Goal: Task Accomplishment & Management: Complete application form

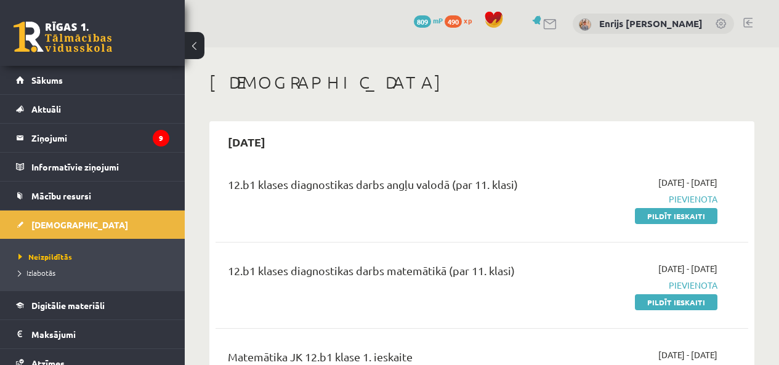
scroll to position [923, 0]
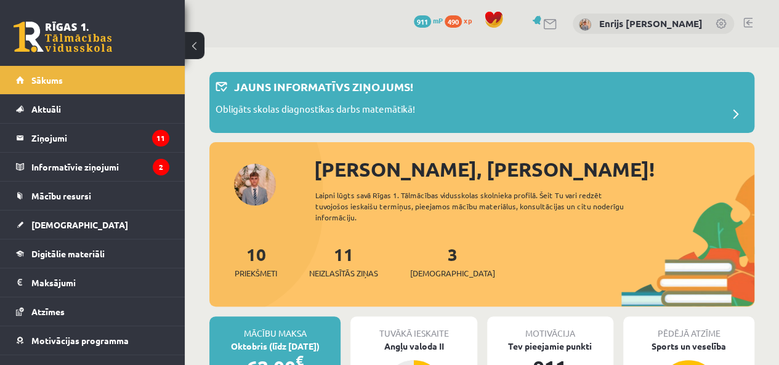
click at [283, 84] on p "Jauns informatīvs ziņojums!" at bounding box center [323, 86] width 179 height 17
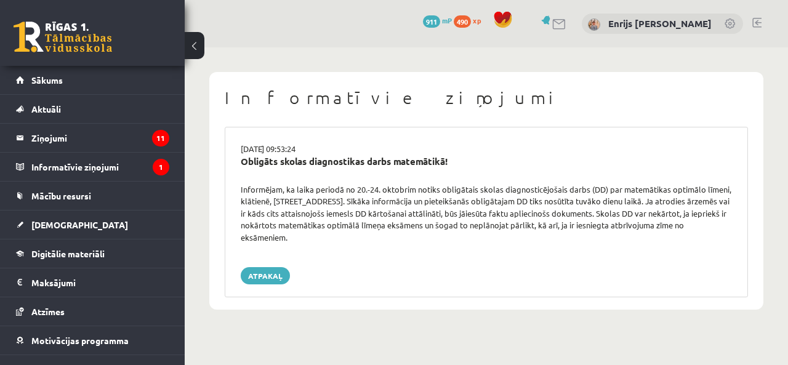
click at [266, 273] on link "Atpakaļ" at bounding box center [265, 275] width 49 height 17
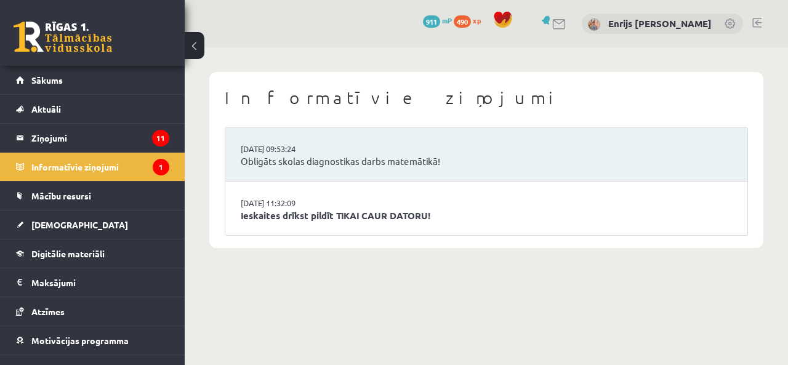
click at [291, 202] on link "[DATE] 11:32:09" at bounding box center [287, 203] width 92 height 12
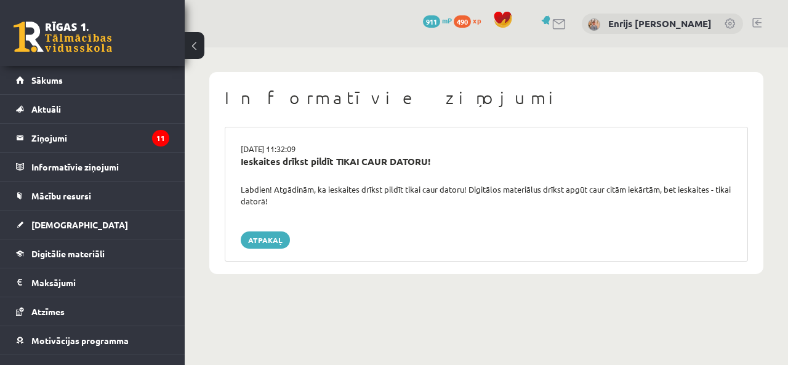
click at [263, 245] on link "Atpakaļ" at bounding box center [265, 239] width 49 height 17
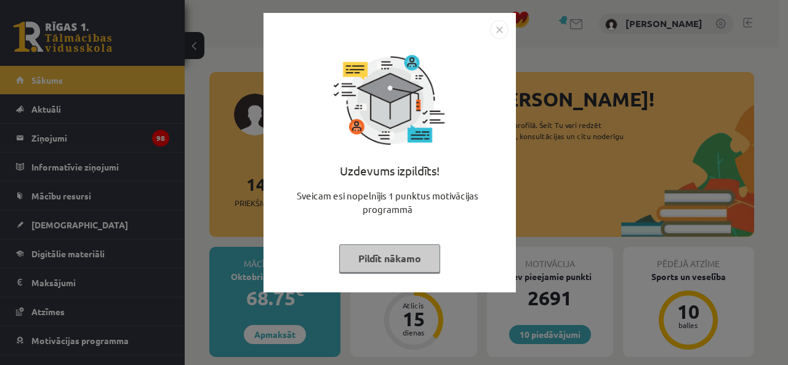
click at [400, 268] on button "Pildīt nākamo" at bounding box center [389, 258] width 101 height 28
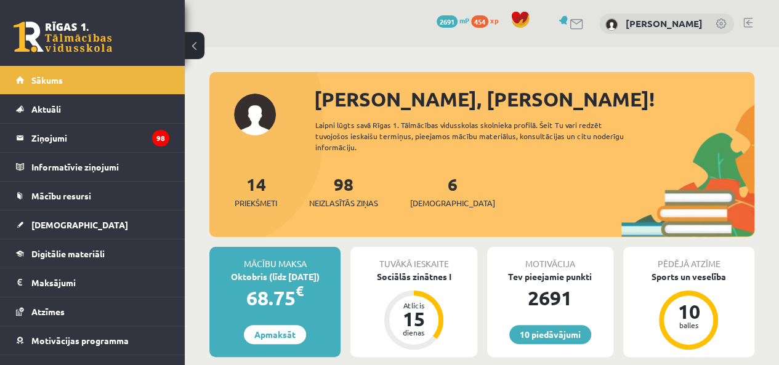
click at [435, 190] on link "6 Ieskaites" at bounding box center [452, 191] width 85 height 36
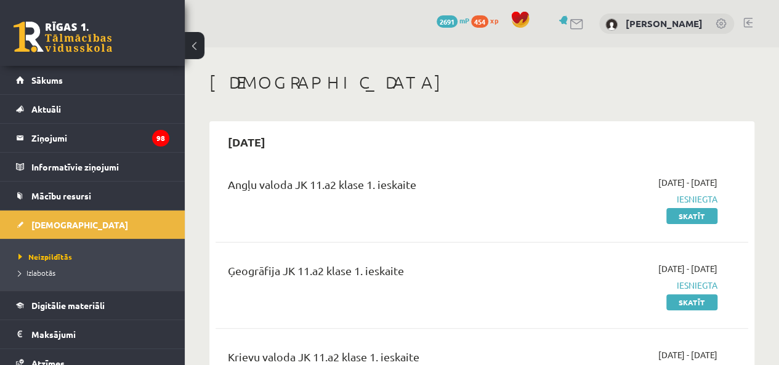
click at [85, 136] on legend "Ziņojumi 98" at bounding box center [100, 138] width 138 height 28
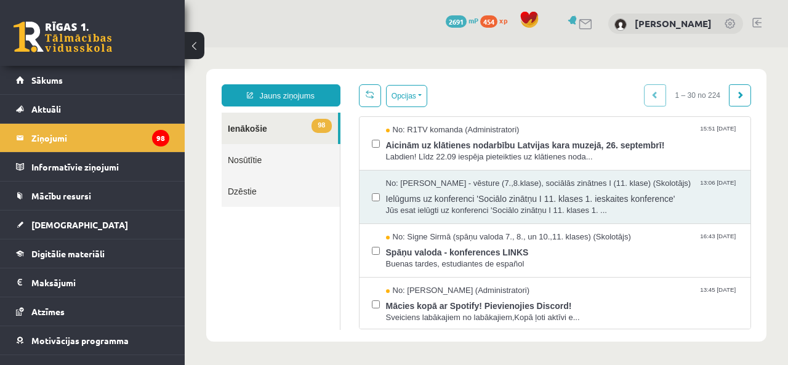
click at [406, 138] on span "Aicinām uz klātienes nodarbību Latvijas kara muzejā, 26. septembrī!" at bounding box center [562, 143] width 353 height 15
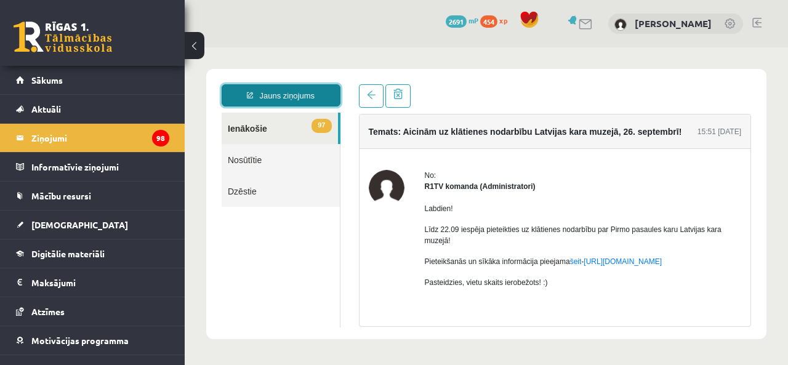
click at [316, 98] on link "Jauns ziņojums" at bounding box center [281, 95] width 119 height 22
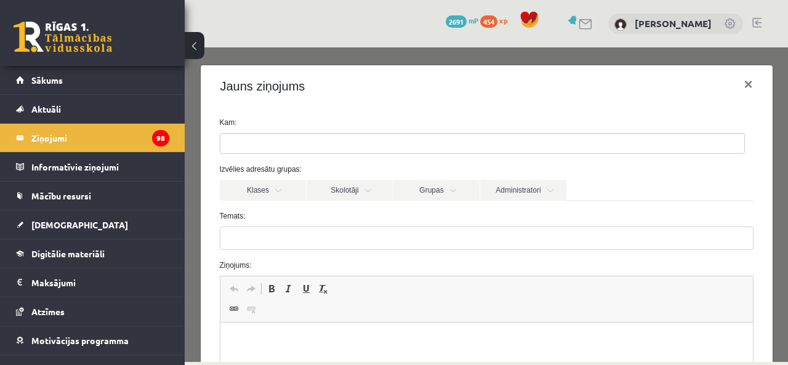
click at [327, 144] on ul at bounding box center [482, 144] width 524 height 20
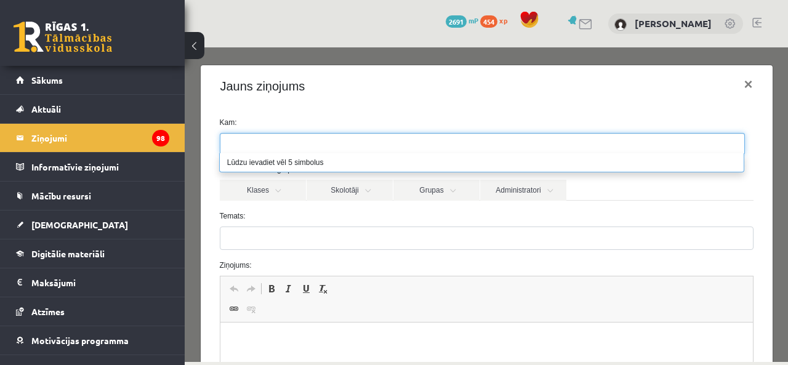
click at [539, 195] on link "Administratori" at bounding box center [523, 190] width 86 height 21
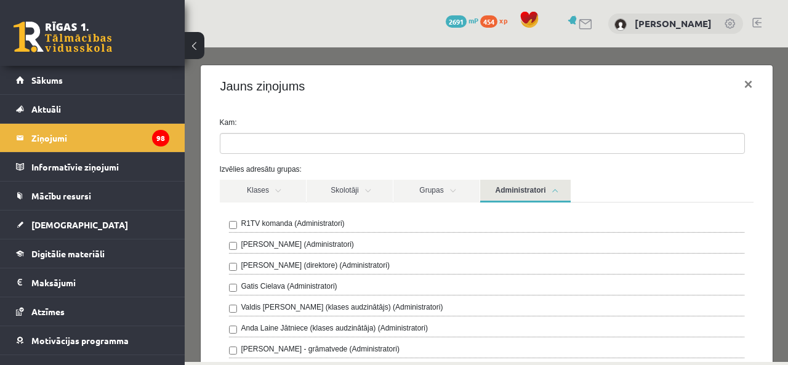
click at [321, 223] on label "R1TV komanda (Administratori)" at bounding box center [292, 223] width 103 height 11
click at [507, 180] on link "Administratori" at bounding box center [525, 191] width 90 height 23
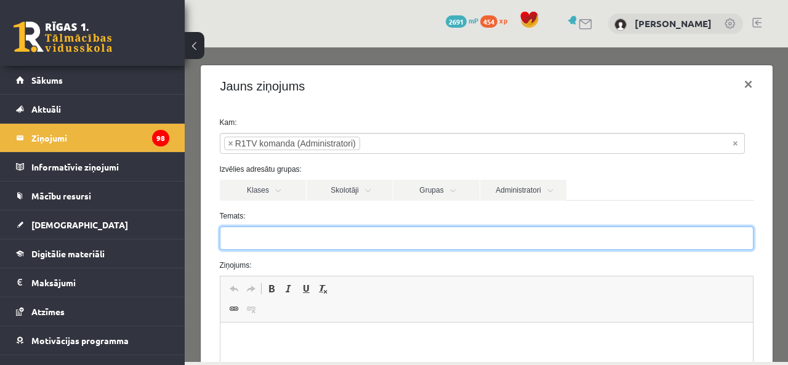
click at [353, 240] on input "Temats:" at bounding box center [487, 238] width 534 height 23
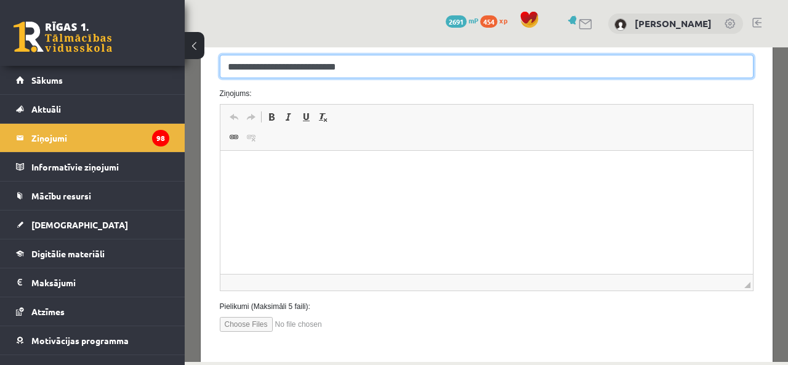
scroll to position [185, 0]
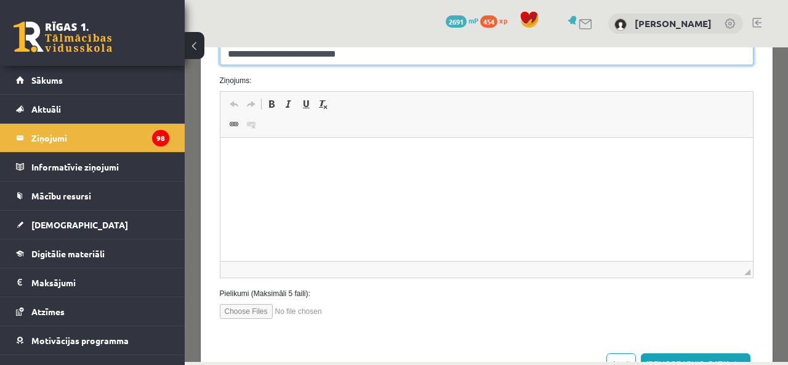
type input "**********"
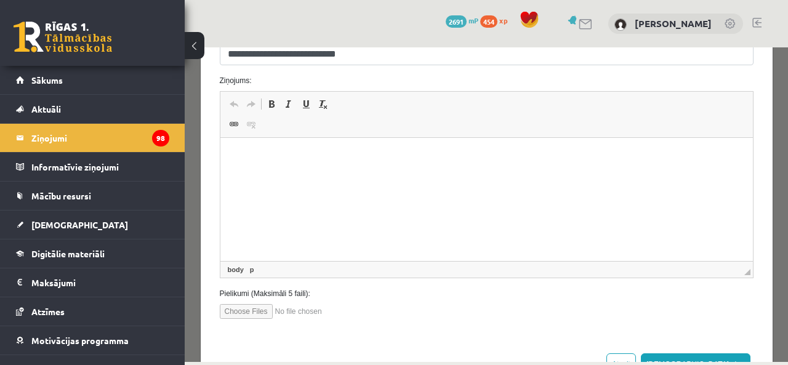
click at [425, 170] on html at bounding box center [486, 157] width 532 height 38
click at [406, 184] on html "**********" at bounding box center [486, 167] width 532 height 58
click at [439, 182] on p "**********" at bounding box center [482, 177] width 500 height 13
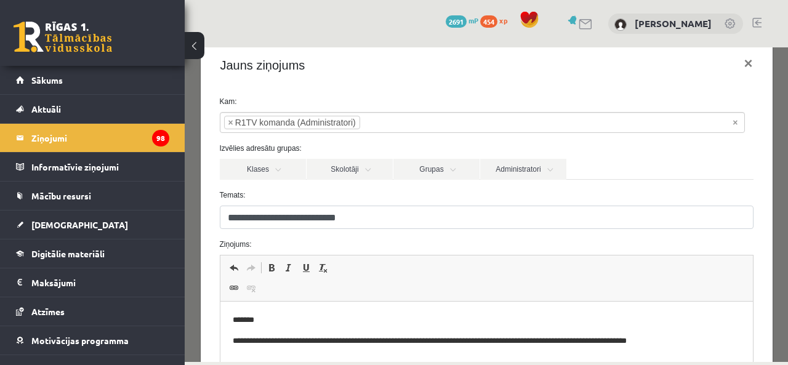
scroll to position [0, 0]
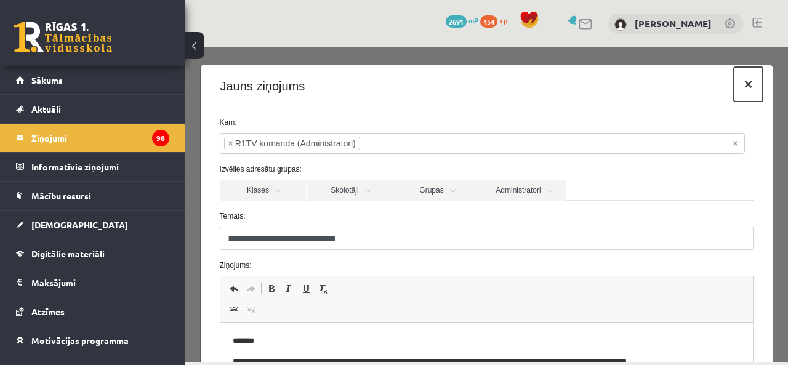
click at [735, 90] on button "×" at bounding box center [748, 84] width 28 height 34
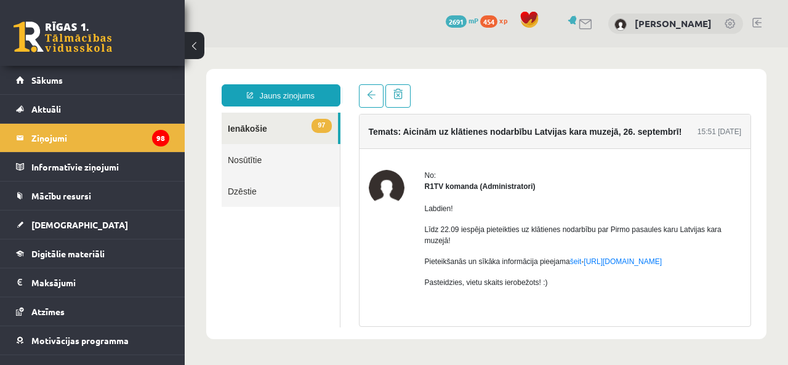
click at [114, 90] on link "Sākums" at bounding box center [92, 80] width 153 height 28
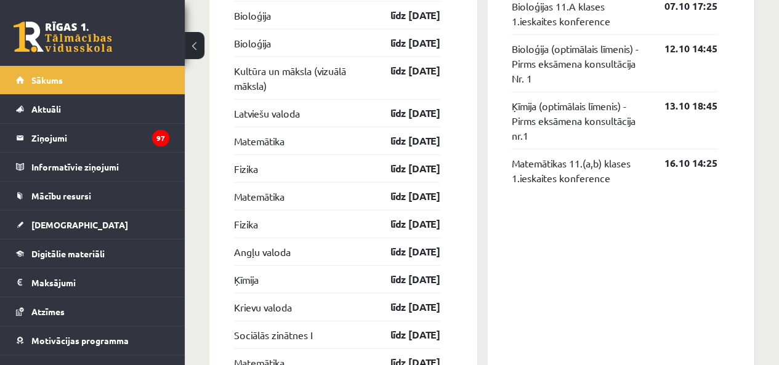
scroll to position [1354, 0]
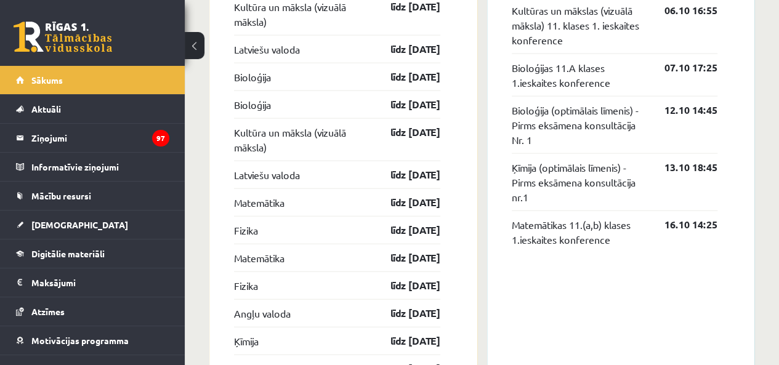
click at [524, 178] on link "Ķīmija (optimālais līmenis) - Pirms eksāmena konsultācija nr.1" at bounding box center [579, 182] width 135 height 44
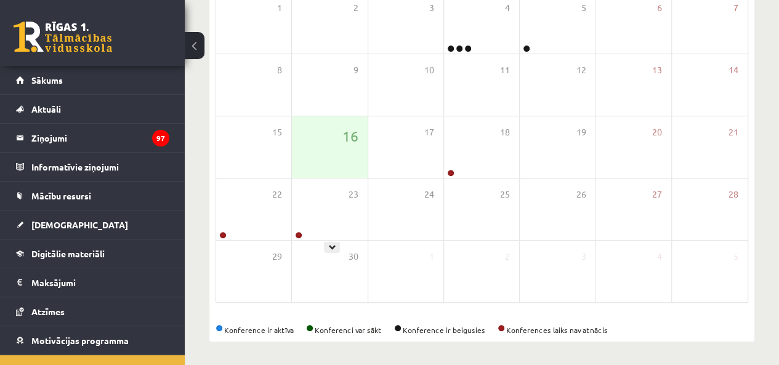
scroll to position [37, 0]
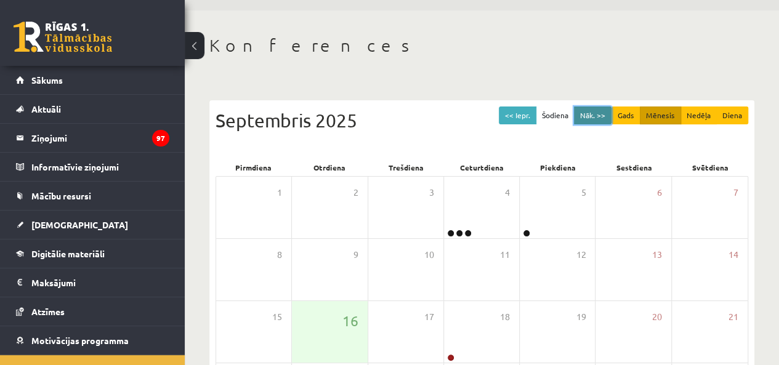
drag, startPoint x: 601, startPoint y: 117, endPoint x: 594, endPoint y: 119, distance: 7.0
click at [598, 118] on button "Nāk. >>" at bounding box center [593, 115] width 38 height 18
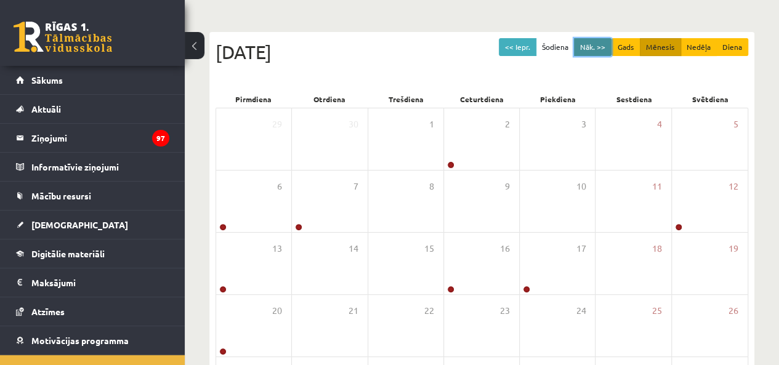
scroll to position [160, 0]
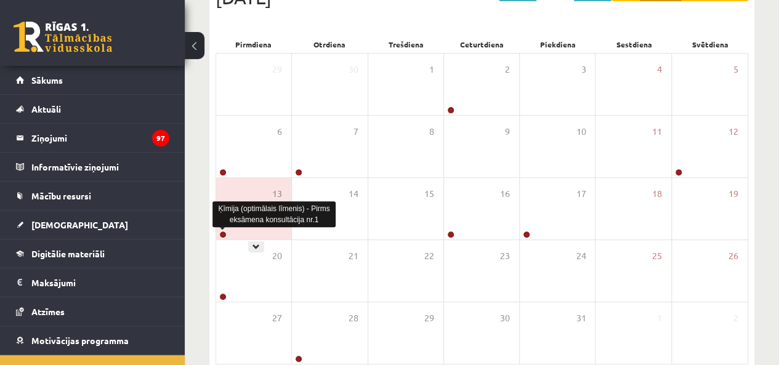
click at [223, 233] on link at bounding box center [222, 234] width 7 height 7
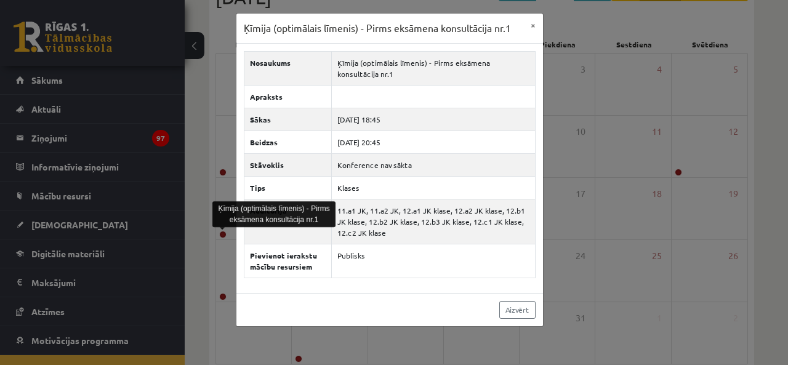
click at [454, 259] on td "Publisks" at bounding box center [433, 261] width 204 height 34
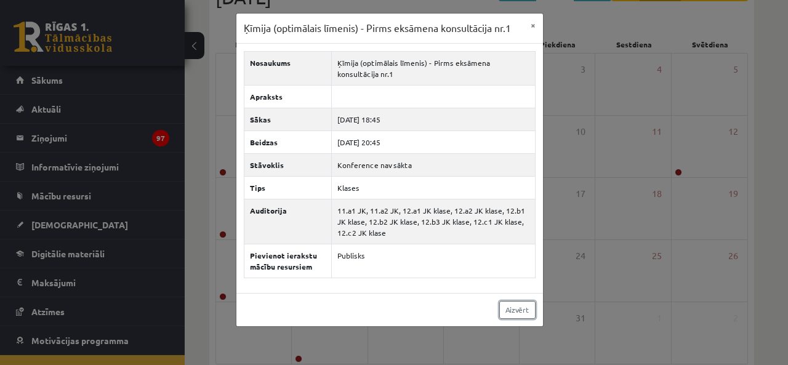
click at [500, 306] on link "Aizvērt" at bounding box center [517, 310] width 36 height 18
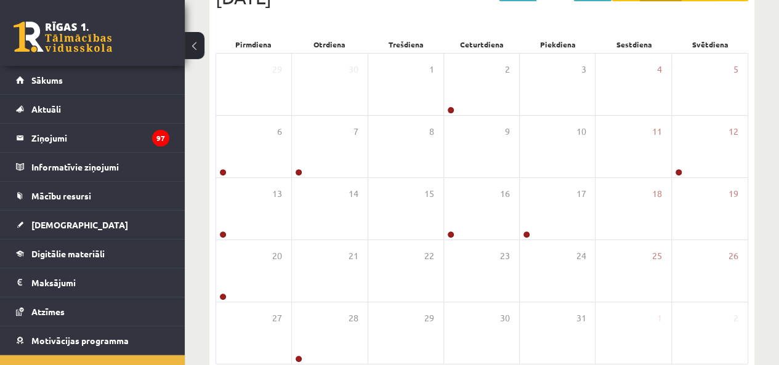
scroll to position [222, 0]
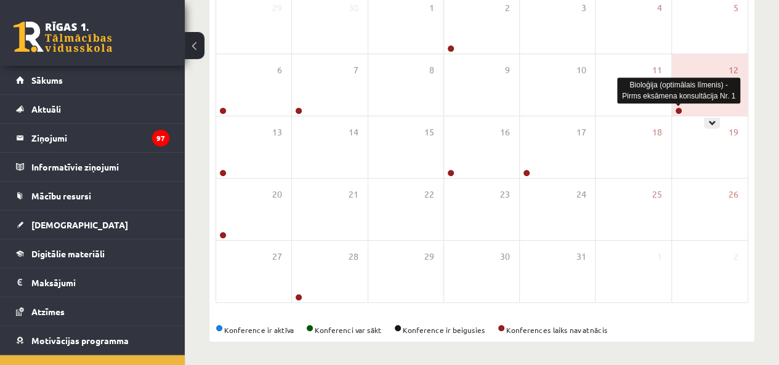
click at [679, 110] on link at bounding box center [678, 110] width 7 height 7
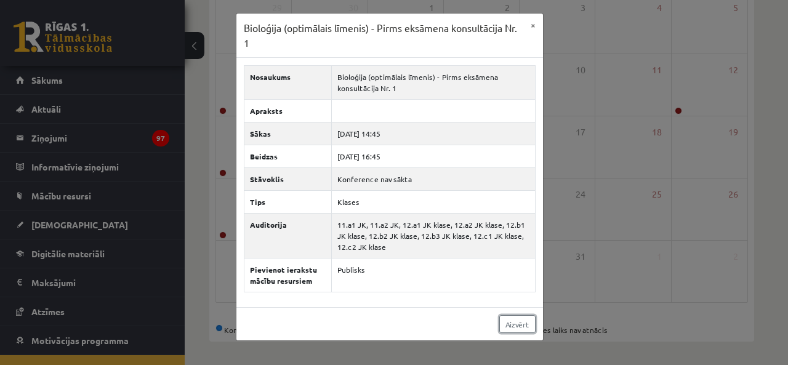
click at [510, 330] on link "Aizvērt" at bounding box center [517, 324] width 36 height 18
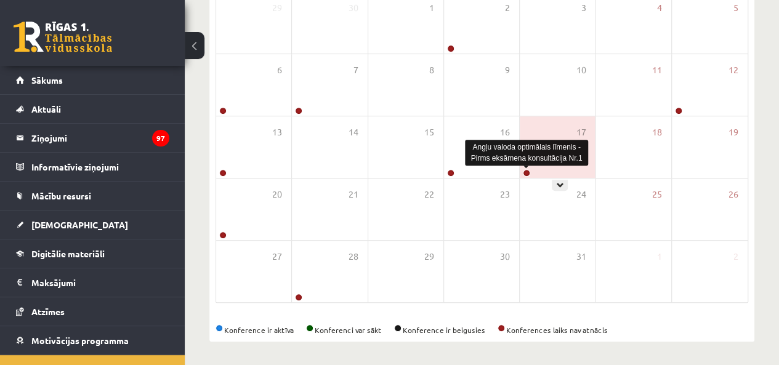
click at [528, 172] on link at bounding box center [526, 172] width 7 height 7
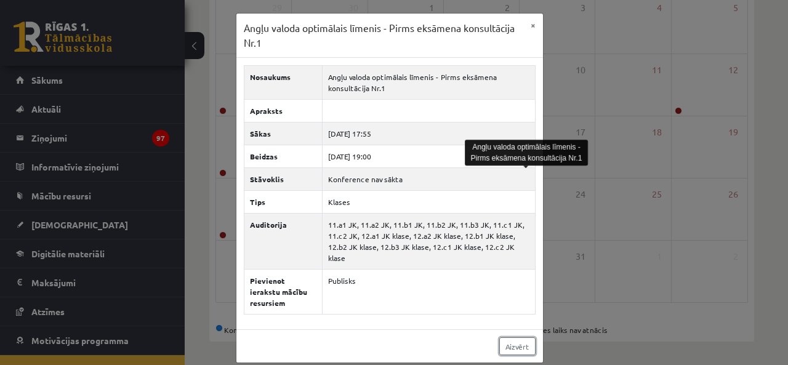
click at [515, 337] on link "Aizvērt" at bounding box center [517, 346] width 36 height 18
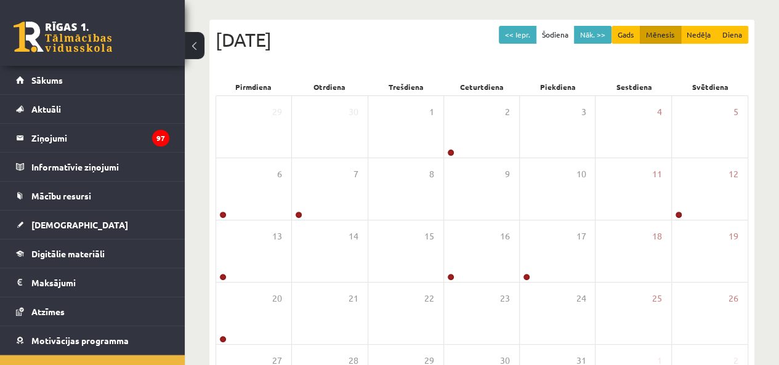
scroll to position [37, 0]
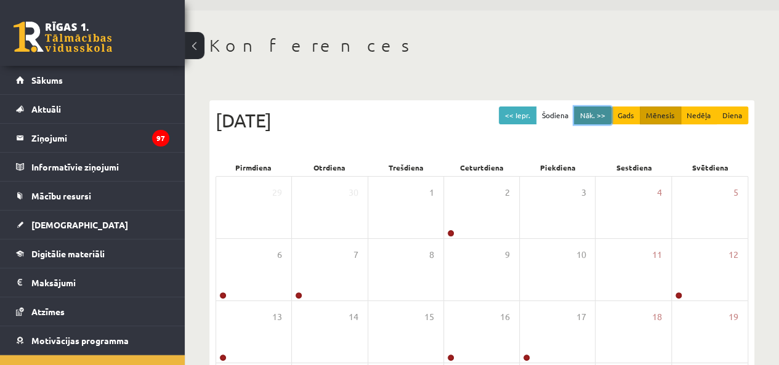
click at [588, 110] on button "Nāk. >>" at bounding box center [593, 115] width 38 height 18
click at [600, 116] on button "Nāk. >>" at bounding box center [593, 115] width 38 height 18
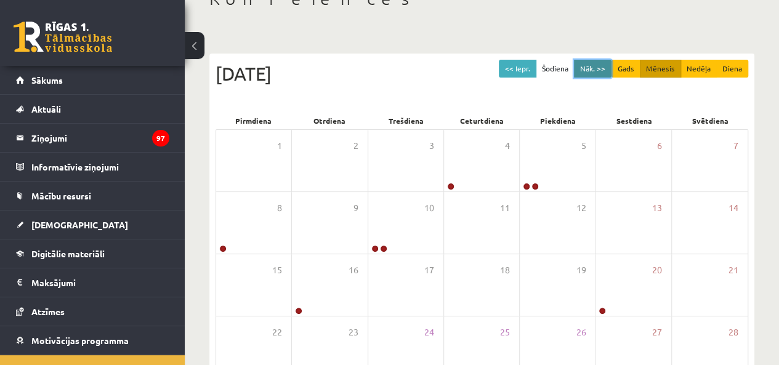
scroll to position [0, 0]
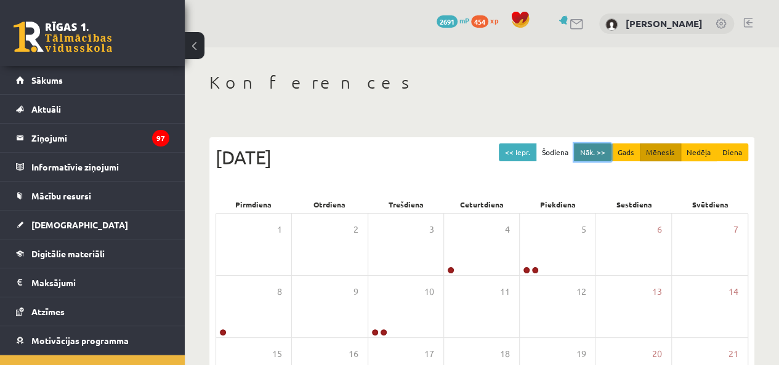
click at [601, 147] on button "Nāk. >>" at bounding box center [593, 152] width 38 height 18
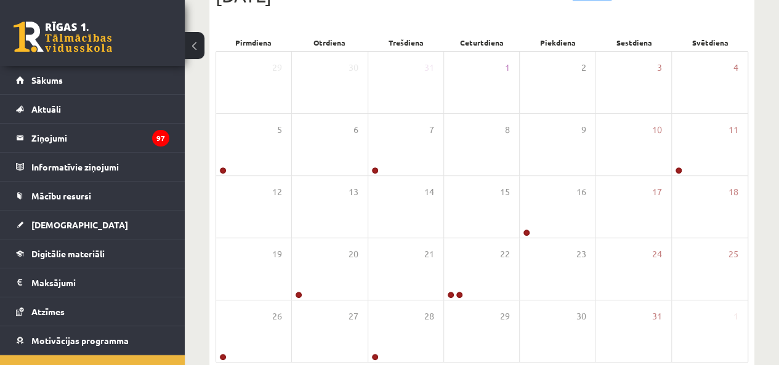
scroll to position [98, 0]
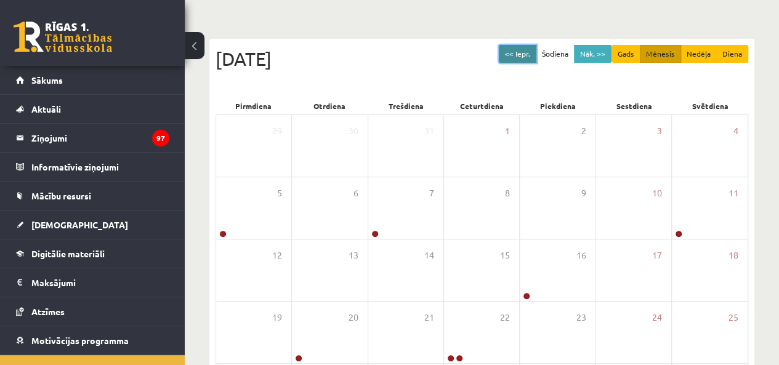
click at [516, 46] on button "<< Iepr." at bounding box center [518, 54] width 38 height 18
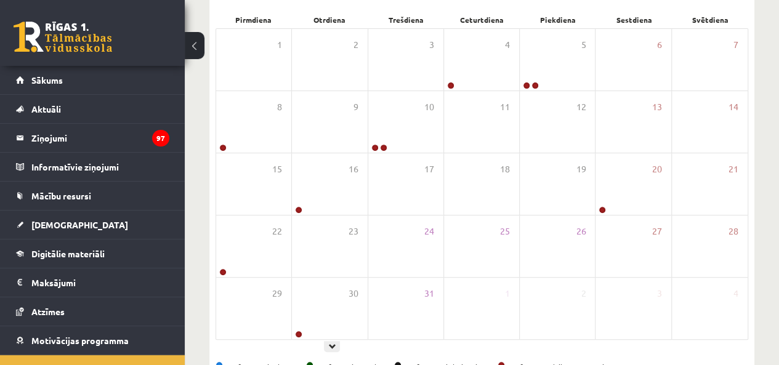
scroll to position [222, 0]
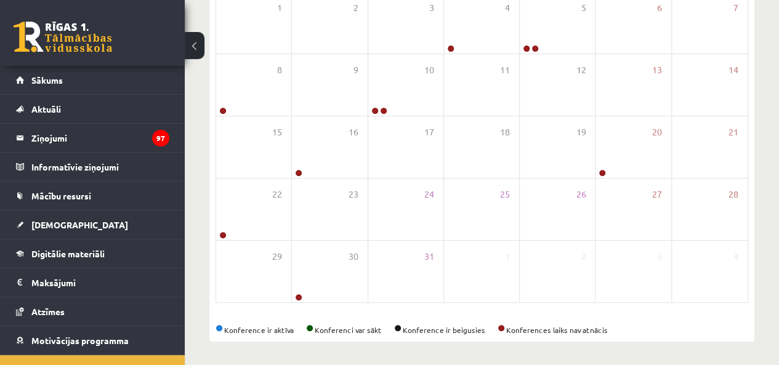
click at [568, 174] on div "19" at bounding box center [557, 147] width 75 height 62
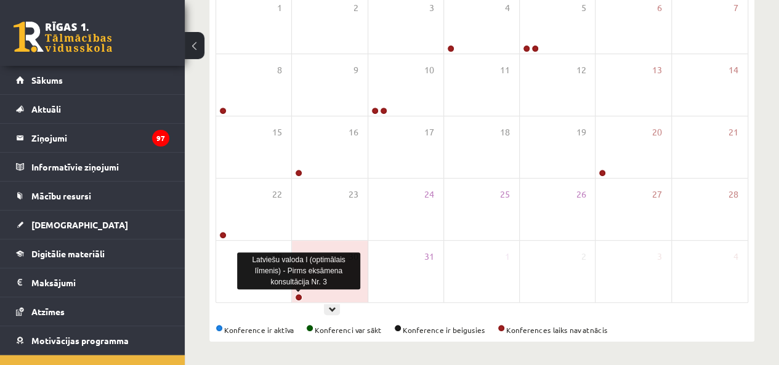
click at [299, 297] on link at bounding box center [298, 297] width 7 height 7
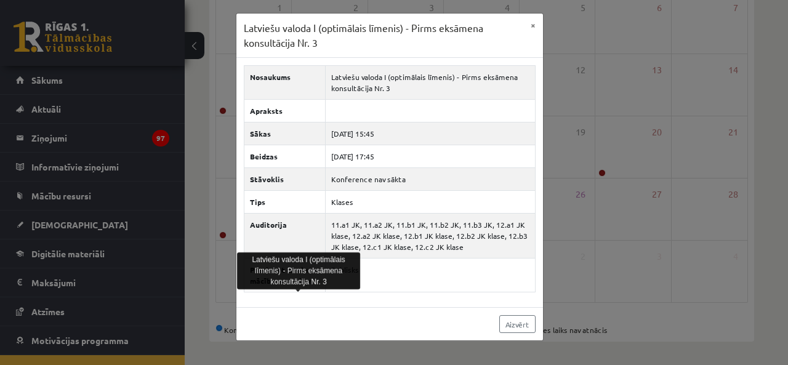
click at [534, 307] on div "Aizvērt" at bounding box center [389, 323] width 307 height 33
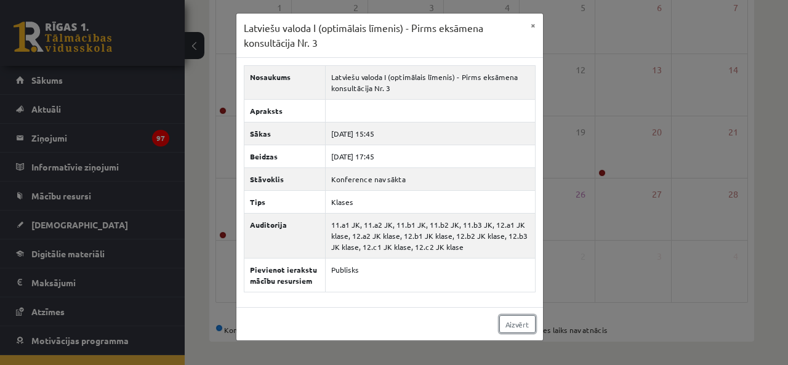
click at [516, 327] on link "Aizvērt" at bounding box center [517, 324] width 36 height 18
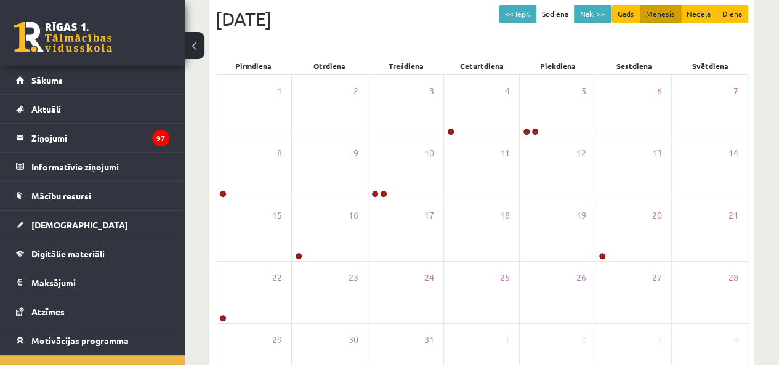
scroll to position [37, 0]
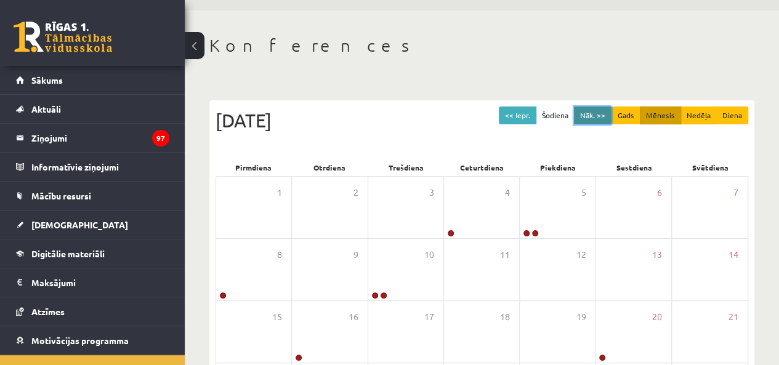
click at [598, 115] on button "Nāk. >>" at bounding box center [593, 115] width 38 height 18
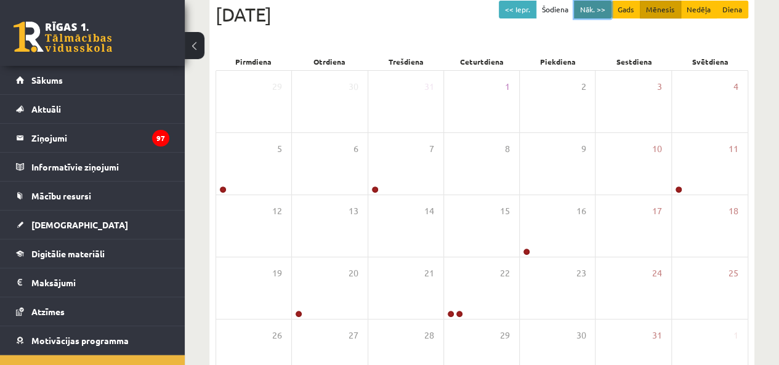
scroll to position [98, 0]
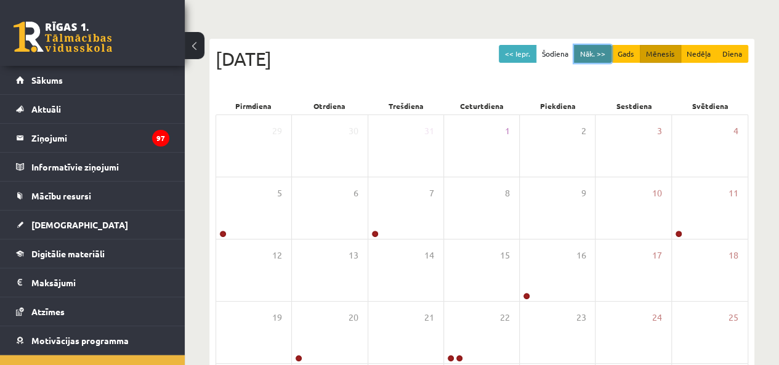
click at [608, 55] on button "Nāk. >>" at bounding box center [593, 54] width 38 height 18
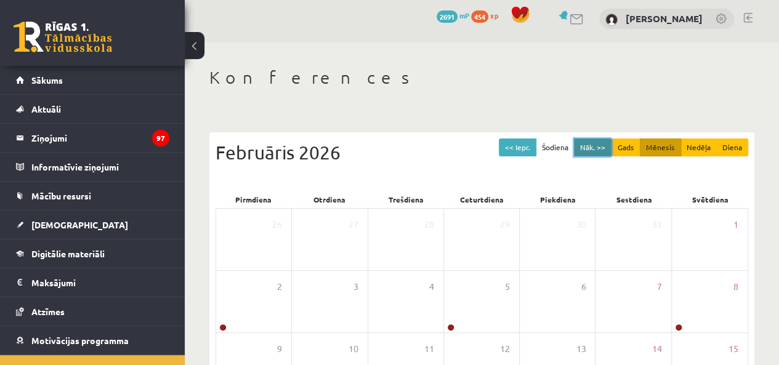
scroll to position [0, 0]
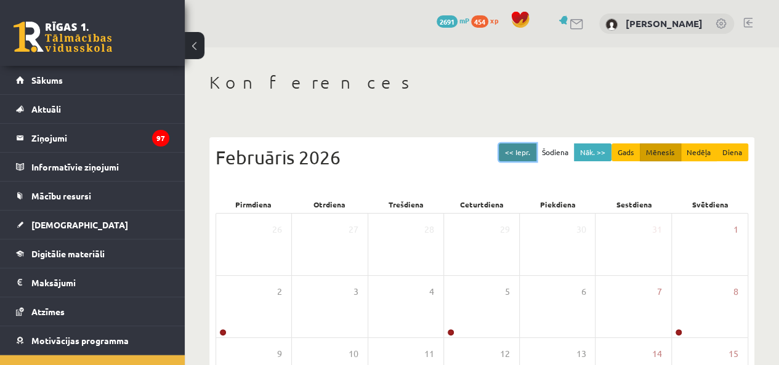
click at [526, 150] on button "<< Iepr." at bounding box center [518, 152] width 38 height 18
click at [523, 145] on button "<< Iepr." at bounding box center [518, 152] width 38 height 18
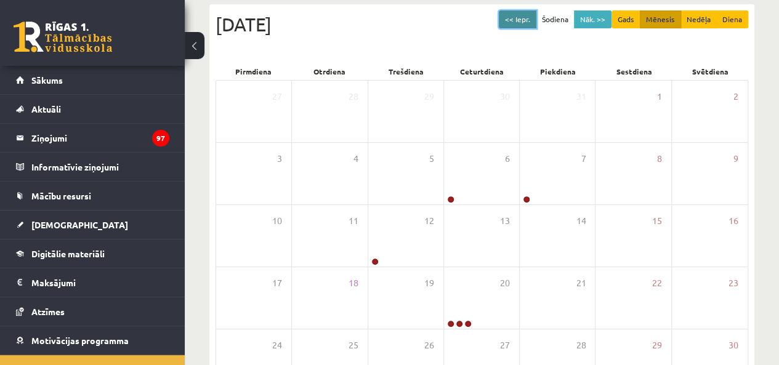
scroll to position [62, 0]
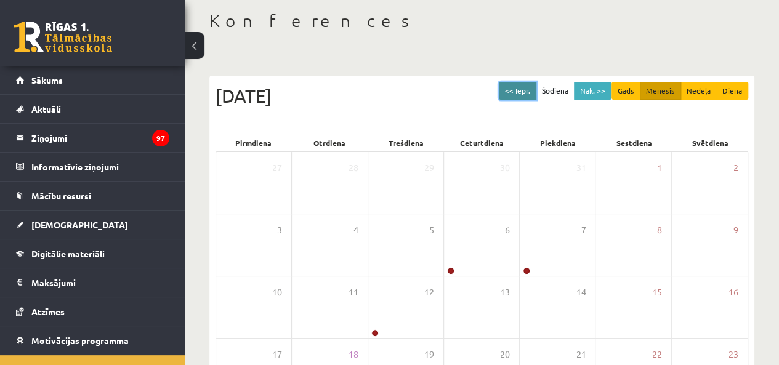
click at [505, 89] on button "<< Iepr." at bounding box center [518, 91] width 38 height 18
click at [511, 89] on button "<< Iepr." at bounding box center [518, 91] width 38 height 18
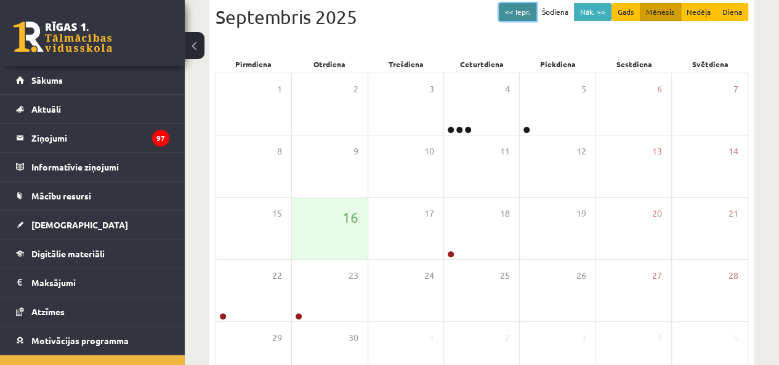
scroll to position [123, 0]
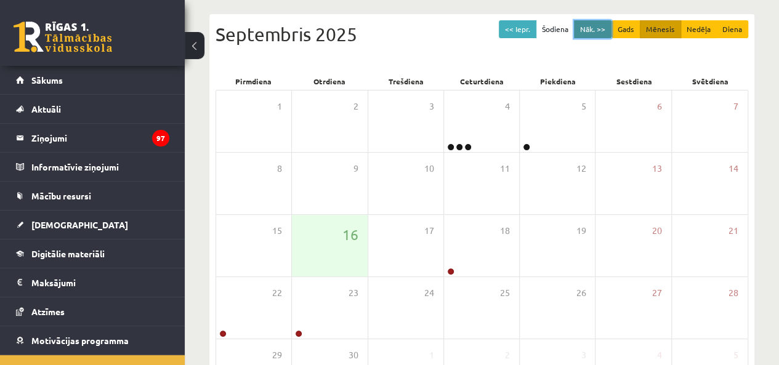
click at [606, 28] on button "Nāk. >>" at bounding box center [593, 29] width 38 height 18
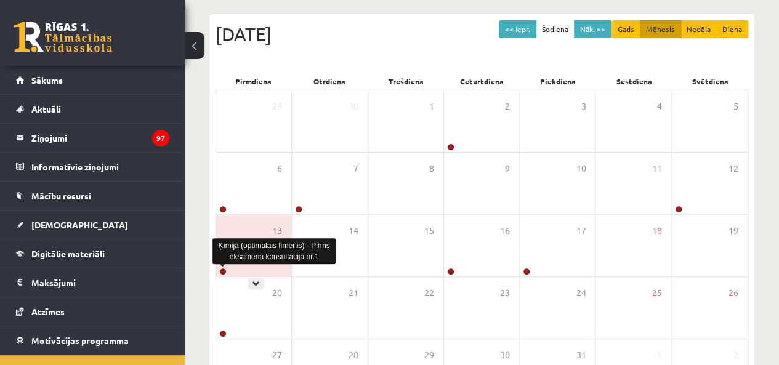
click at [224, 271] on link at bounding box center [222, 271] width 7 height 7
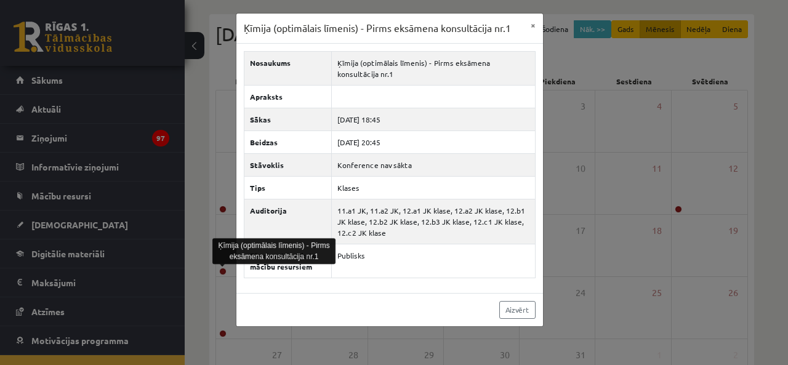
click at [470, 260] on td "Publisks" at bounding box center [433, 261] width 204 height 34
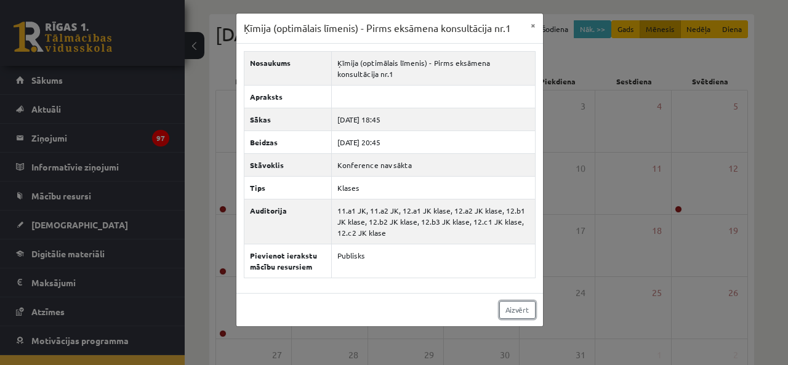
click at [513, 305] on link "Aizvērt" at bounding box center [517, 310] width 36 height 18
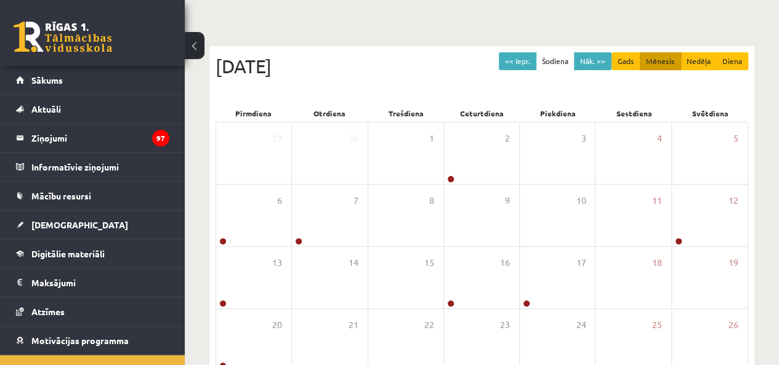
scroll to position [0, 0]
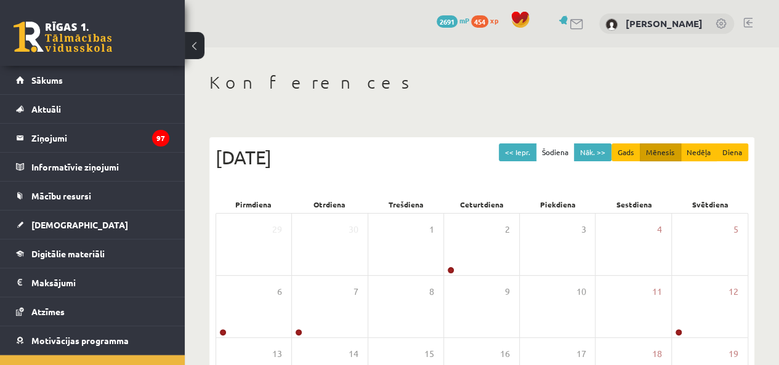
click at [639, 161] on div "Oktobris 2025" at bounding box center [481, 157] width 532 height 28
click at [637, 147] on button "Gads" at bounding box center [625, 152] width 29 height 18
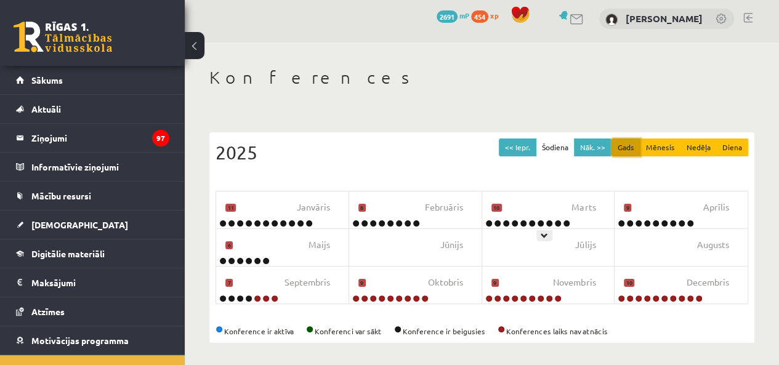
scroll to position [6, 0]
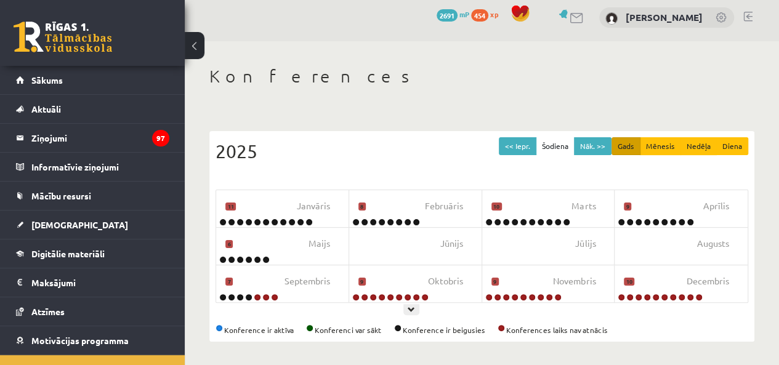
click at [480, 295] on div "Oktobris 9" at bounding box center [415, 283] width 133 height 37
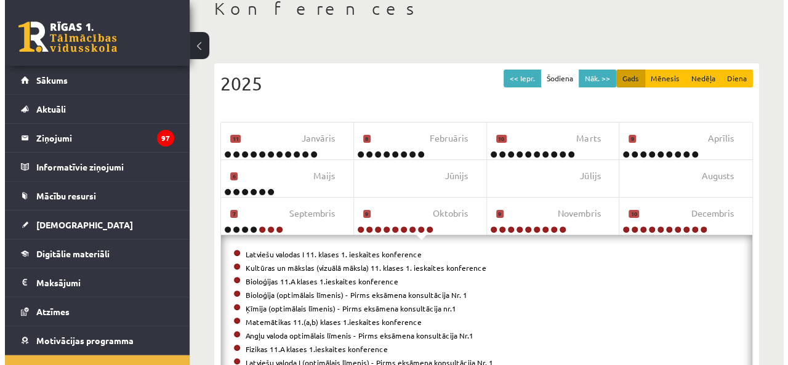
scroll to position [129, 0]
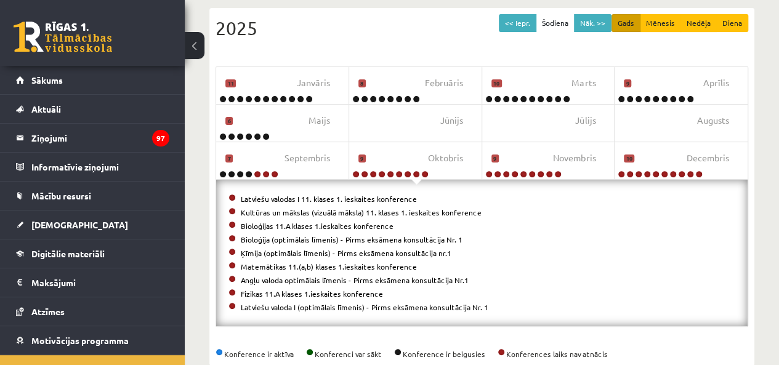
click at [254, 225] on link "Bioloģijas 11.A klases 1.ieskaites konference" at bounding box center [317, 226] width 153 height 10
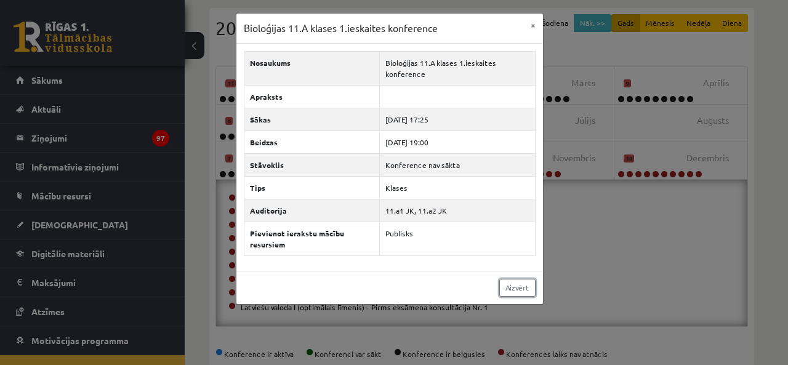
click at [508, 286] on link "Aizvērt" at bounding box center [517, 288] width 36 height 18
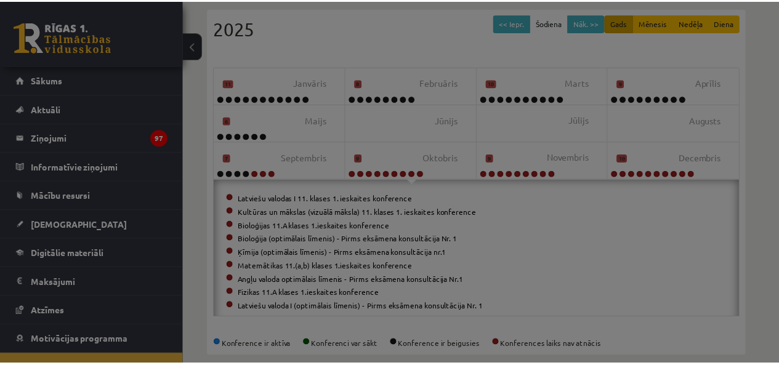
scroll to position [7, 0]
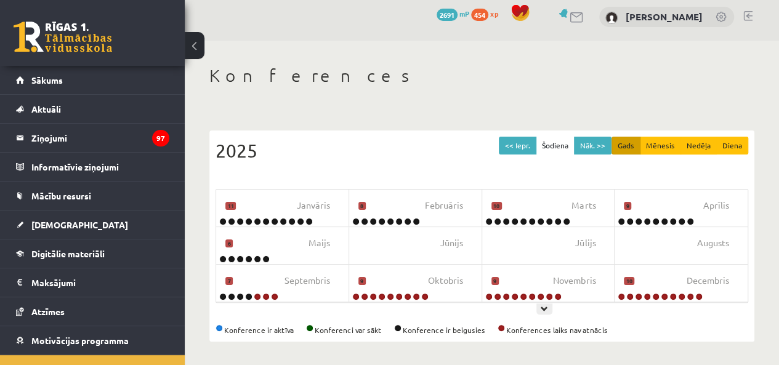
click at [495, 278] on small "9" at bounding box center [494, 281] width 7 height 9
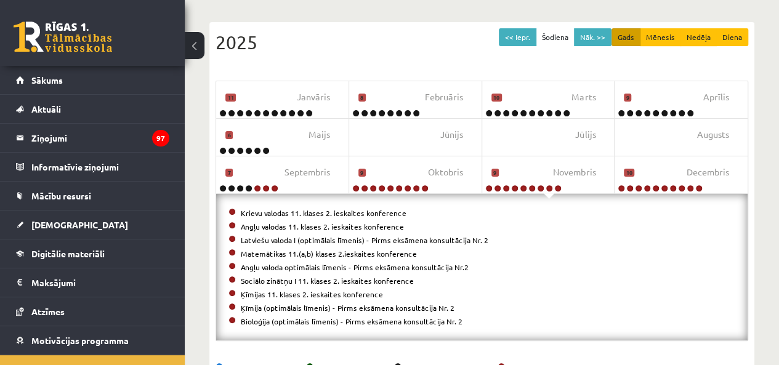
scroll to position [130, 0]
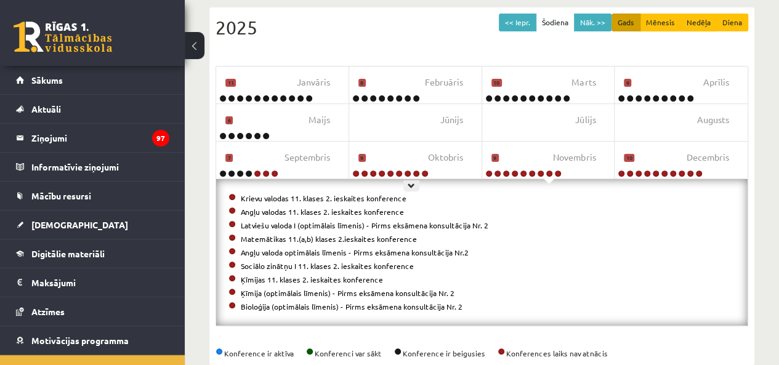
click at [410, 159] on div "Oktobris 9" at bounding box center [415, 160] width 133 height 37
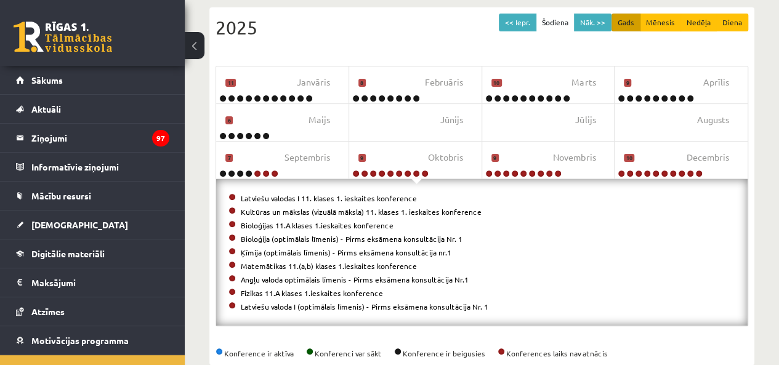
click at [273, 264] on link "Matemātikas 11.(a,b) klases 1.ieskaites konference" at bounding box center [329, 266] width 176 height 10
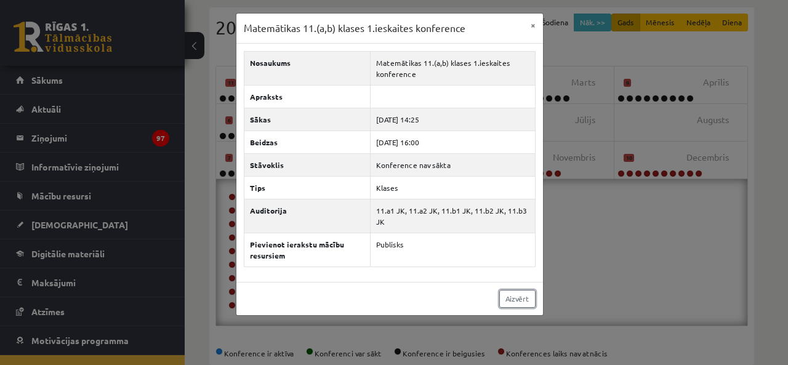
click at [504, 295] on link "Aizvērt" at bounding box center [517, 299] width 36 height 18
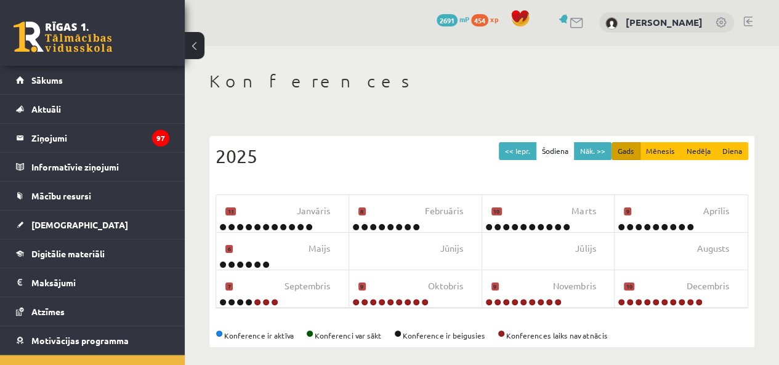
scroll to position [0, 0]
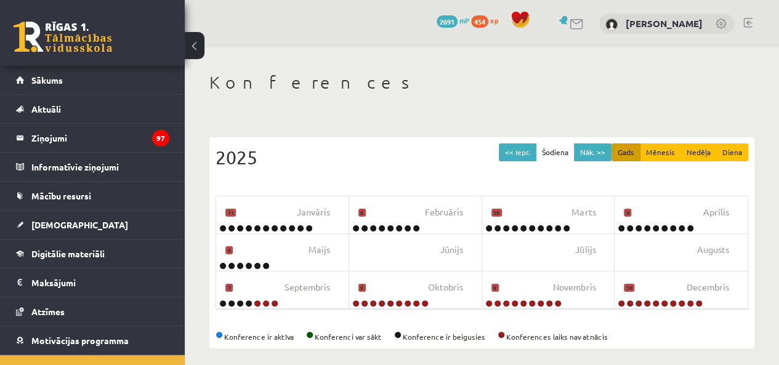
click at [84, 235] on link "[DEMOGRAPHIC_DATA]" at bounding box center [92, 225] width 153 height 28
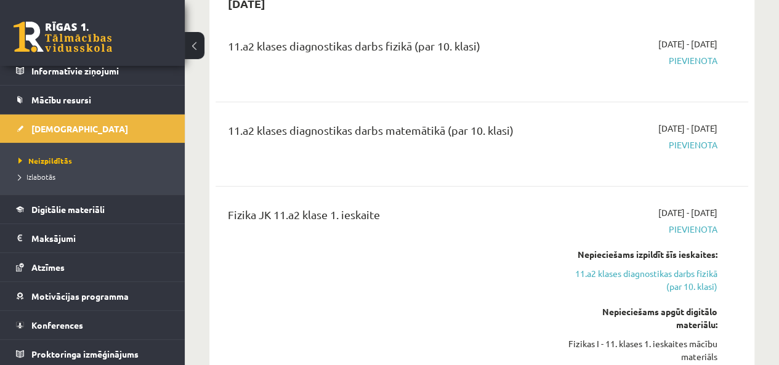
scroll to position [2770, 0]
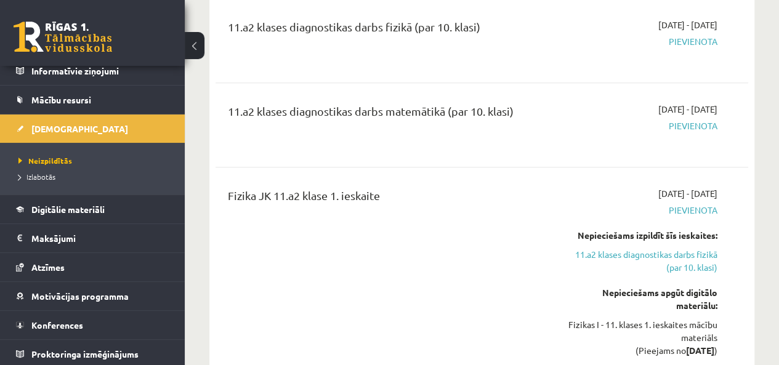
click at [486, 203] on div "Fizika JK 11.a2 klase 1. ieskaite" at bounding box center [388, 280] width 339 height 187
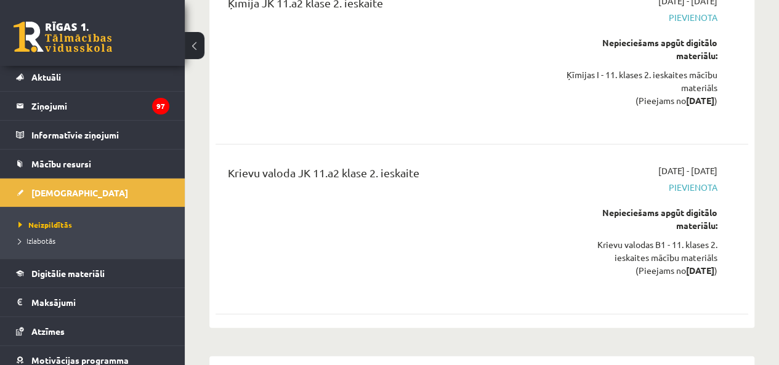
scroll to position [0, 0]
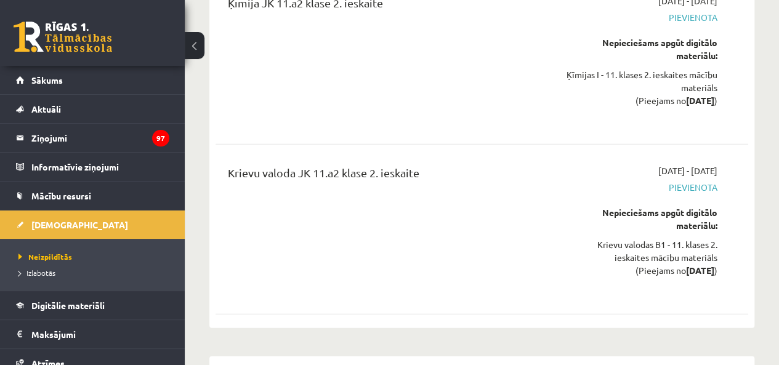
click at [88, 75] on link "Sākums" at bounding box center [92, 80] width 153 height 28
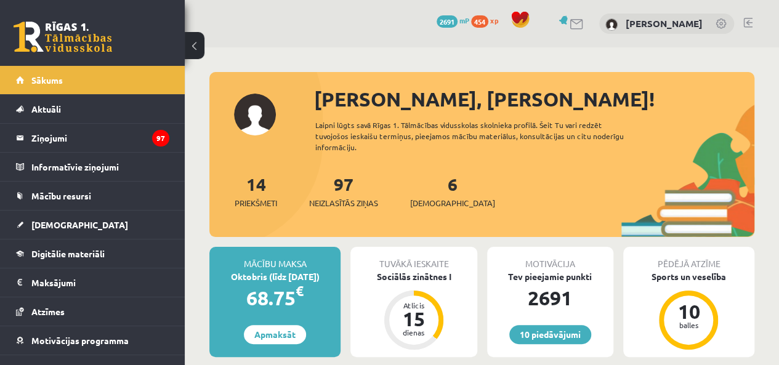
scroll to position [62, 0]
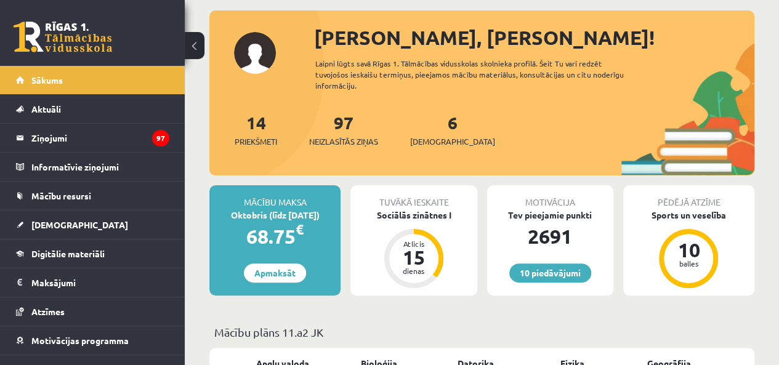
click at [428, 135] on span "[DEMOGRAPHIC_DATA]" at bounding box center [452, 141] width 85 height 12
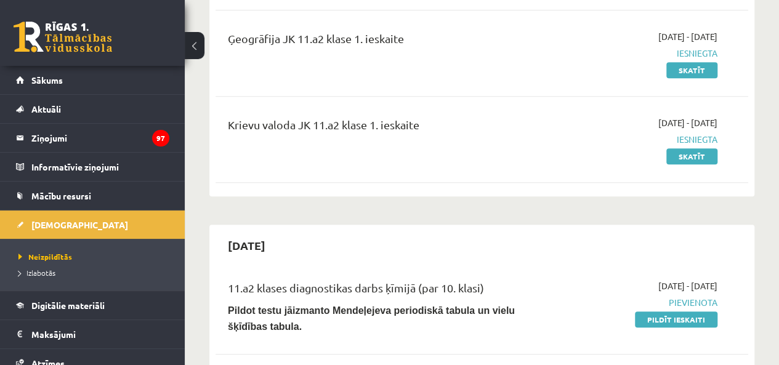
scroll to position [369, 0]
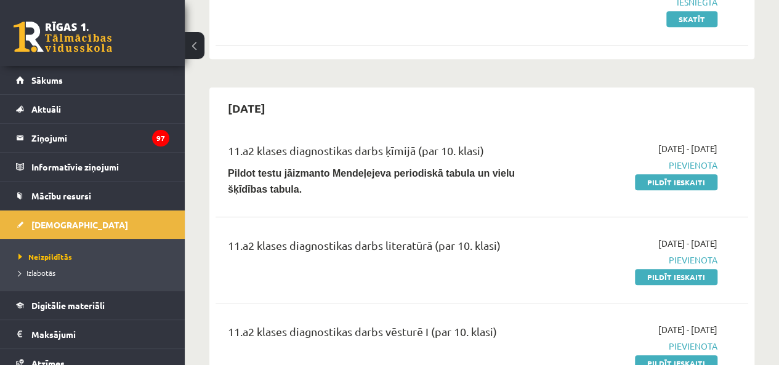
click at [656, 269] on link "Pildīt ieskaiti" at bounding box center [676, 277] width 82 height 16
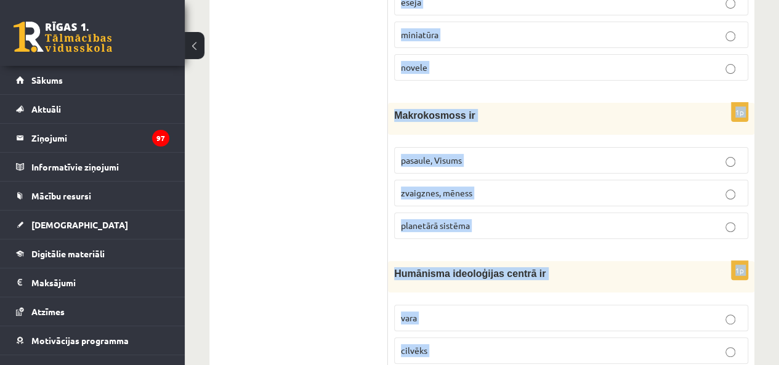
scroll to position [4880, 0]
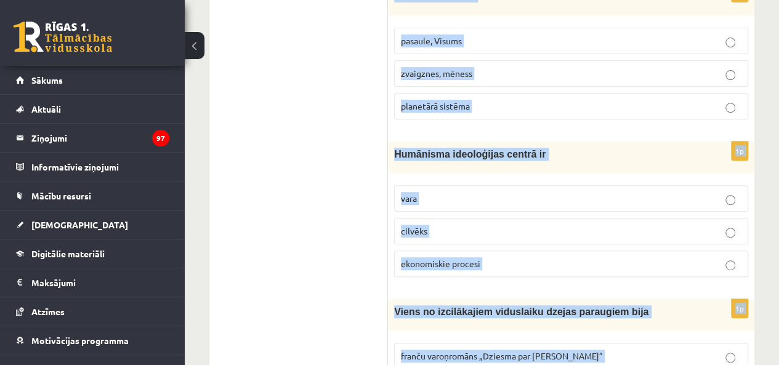
drag, startPoint x: 391, startPoint y: 60, endPoint x: 590, endPoint y: 316, distance: 323.8
copy form "Loremipsumdol sitametco adipi elitseddoeiusm te incididuntutl et dolorema al en…"
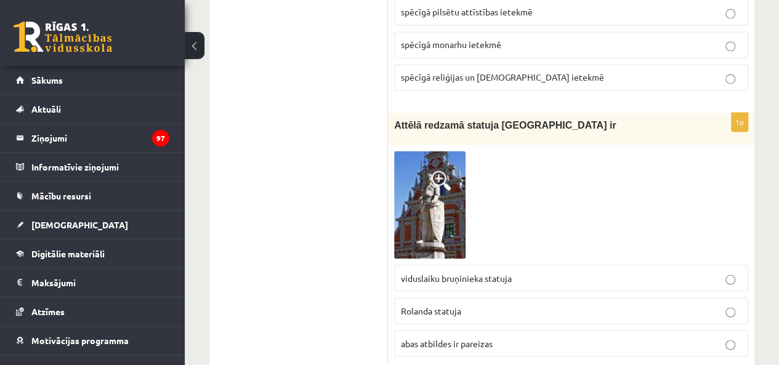
scroll to position [3157, 0]
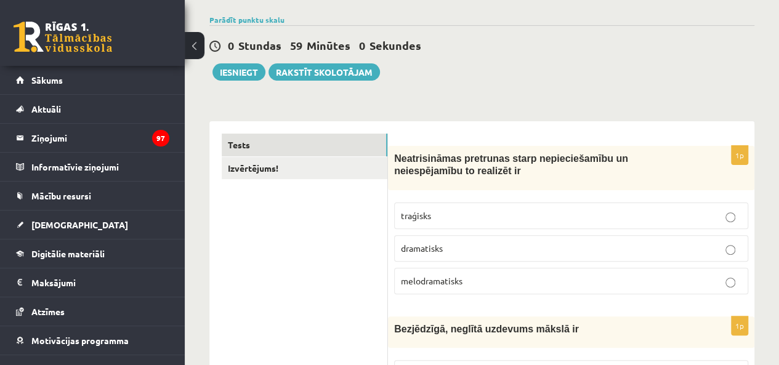
scroll to position [185, 0]
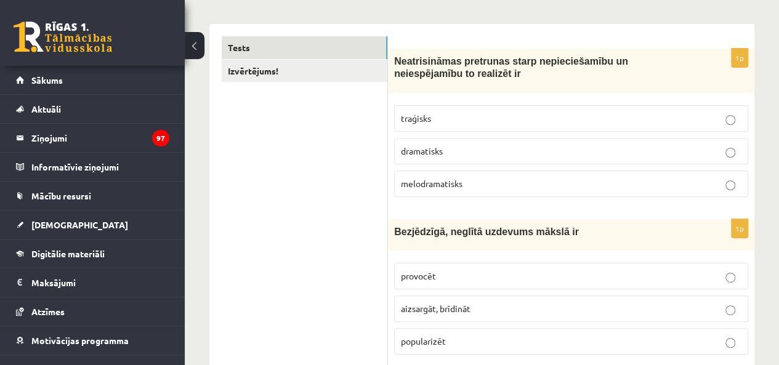
click at [451, 110] on label "traģisks" at bounding box center [571, 118] width 354 height 26
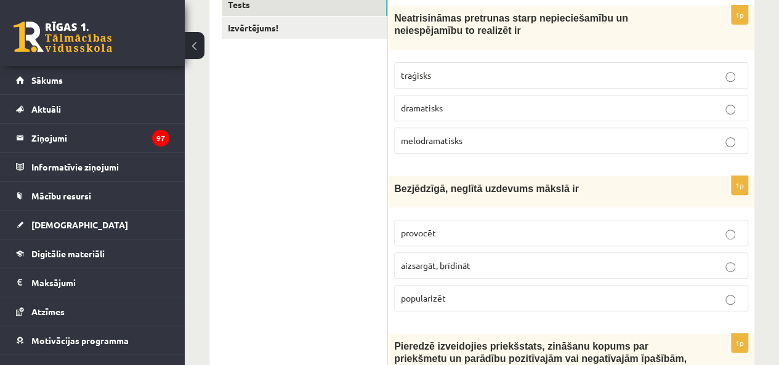
scroll to position [246, 0]
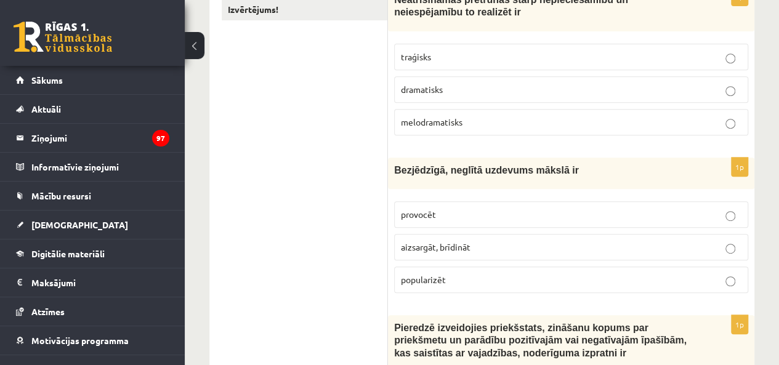
click at [457, 221] on label "provocēt" at bounding box center [571, 214] width 354 height 26
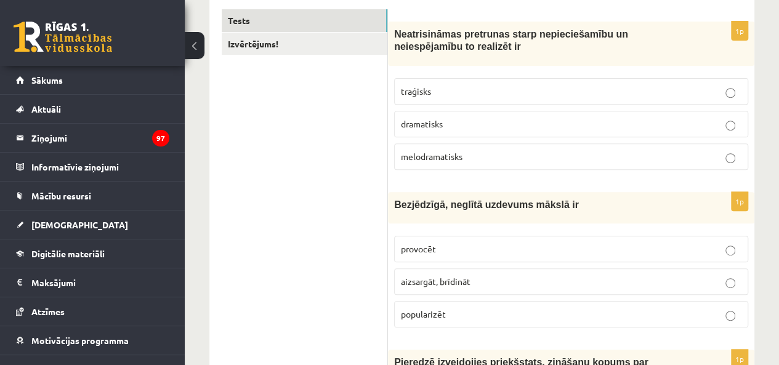
scroll to position [185, 0]
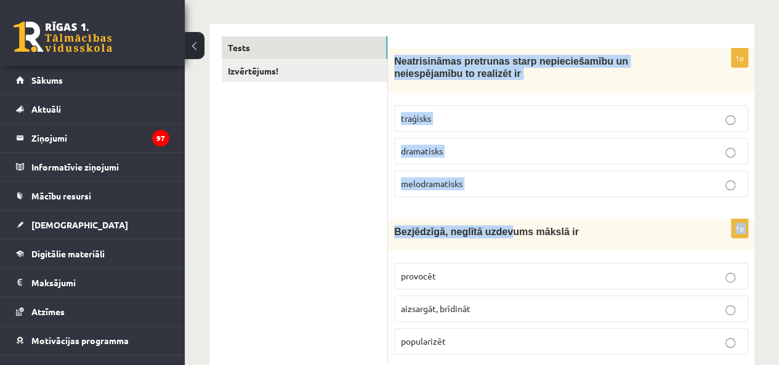
drag, startPoint x: 392, startPoint y: 60, endPoint x: 497, endPoint y: 212, distance: 184.9
click at [474, 203] on div "1p Neatrisināmas pretrunas starp nepieciešamību un neiespējamību to realizēt ir…" at bounding box center [571, 128] width 366 height 158
drag, startPoint x: 391, startPoint y: 57, endPoint x: 485, endPoint y: 193, distance: 165.1
click at [485, 193] on div "1p Neatrisināmas pretrunas starp nepieciešamību un neiespējamību to realizēt ir…" at bounding box center [571, 128] width 366 height 158
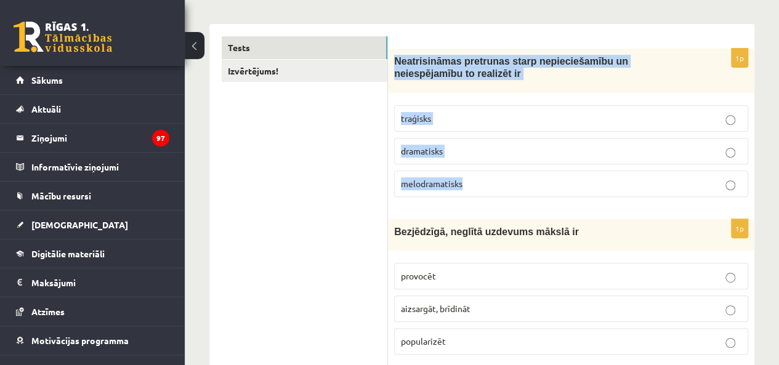
copy div "Neatrisināmas pretrunas starp nepieciešamību un neiespējamību to realizēt ir tr…"
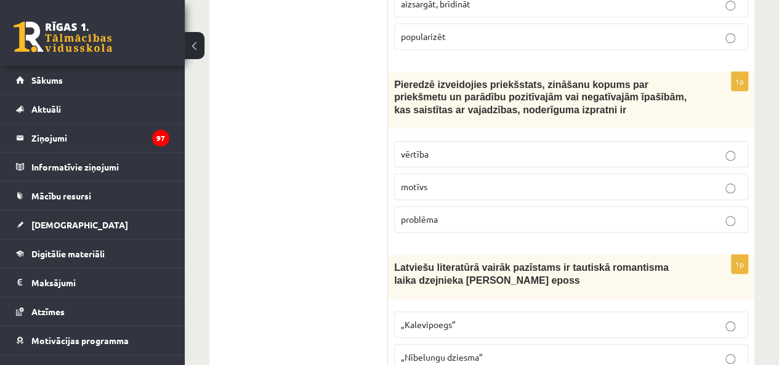
scroll to position [554, 0]
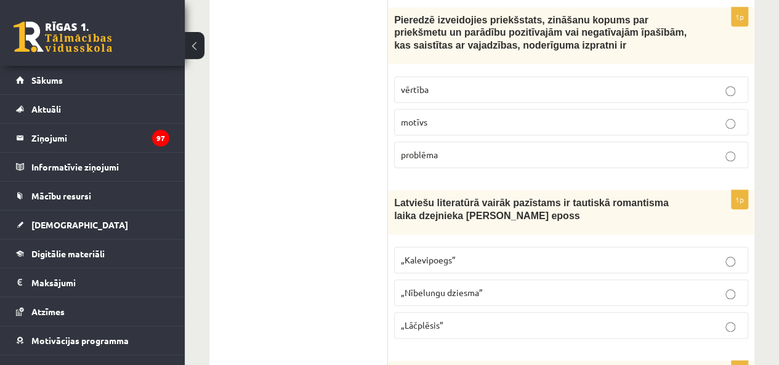
click at [454, 77] on label "vērtība" at bounding box center [571, 89] width 354 height 26
click at [429, 319] on span "„Lāčplēsis”" at bounding box center [422, 324] width 42 height 11
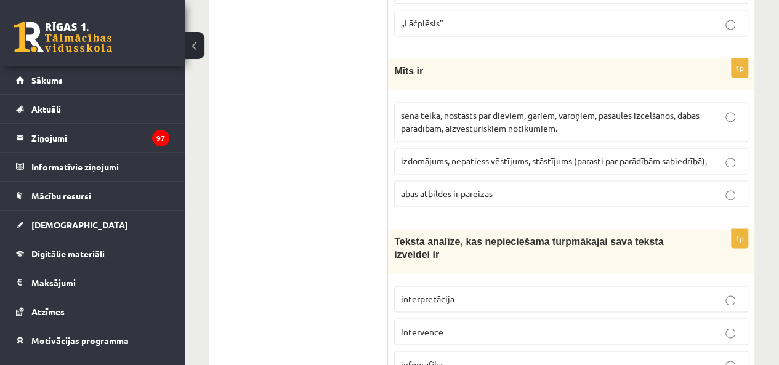
scroll to position [862, 0]
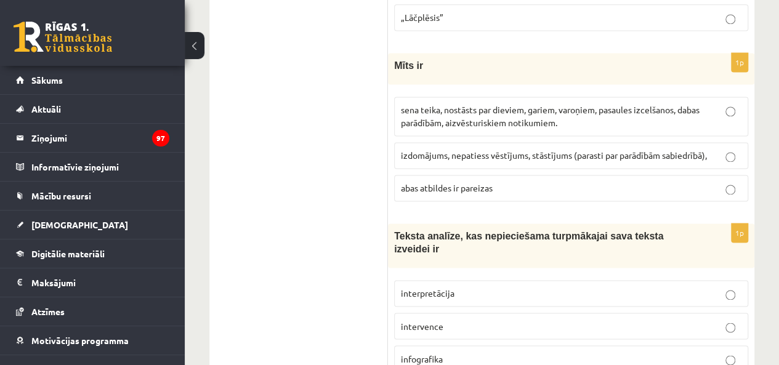
click at [495, 182] on p "abas atbildes ir pareizas" at bounding box center [571, 188] width 340 height 13
click at [486, 142] on label "izdomājums, nepatiess vēstījums, stāstījums (parasti par parādībām sabiedrībā)," at bounding box center [571, 155] width 354 height 26
click at [489, 118] on span "sena teika, nostāsts par dieviem, gariem, varoņiem, pasaules izcelšanos, dabas …" at bounding box center [550, 116] width 299 height 24
click at [439, 287] on span "interpretācija" at bounding box center [428, 292] width 54 height 11
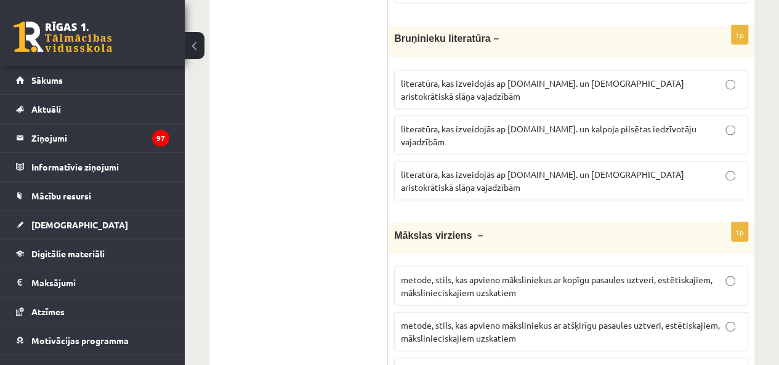
scroll to position [1231, 0]
click at [648, 167] on span "literatūra, kas izveidojās ap 12.gs. un kalpoja aristokrātiskā slāņa vajadzībām" at bounding box center [542, 179] width 283 height 24
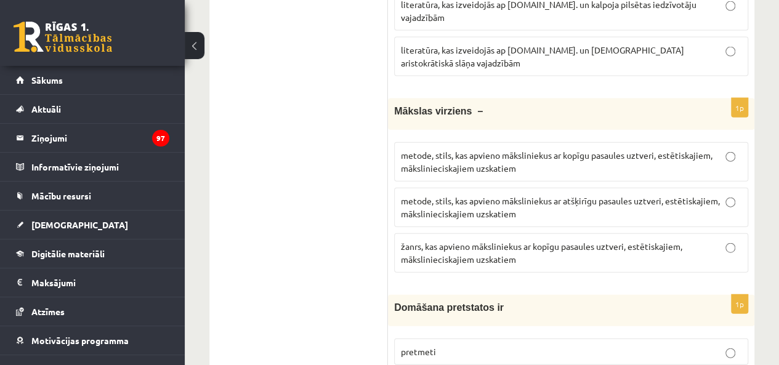
click at [668, 149] on p "metode, stils, kas apvieno māksliniekus ar kopīgu pasaules uztveri, estētiskaji…" at bounding box center [571, 162] width 340 height 26
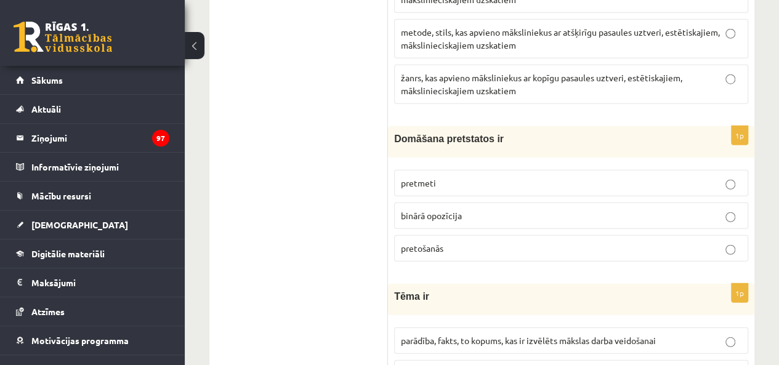
scroll to position [1539, 0]
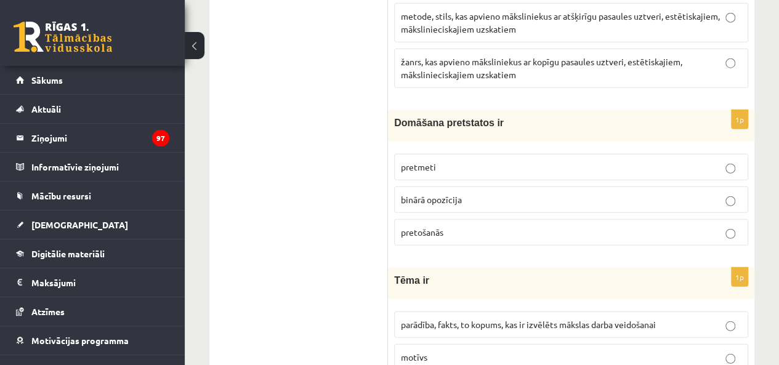
click at [440, 193] on p "binārā opozīcija" at bounding box center [571, 199] width 340 height 13
click at [403, 311] on label "parādība, fakts, to kopums, kas ir izvēlēts mākslas darba veidošanai" at bounding box center [571, 324] width 354 height 26
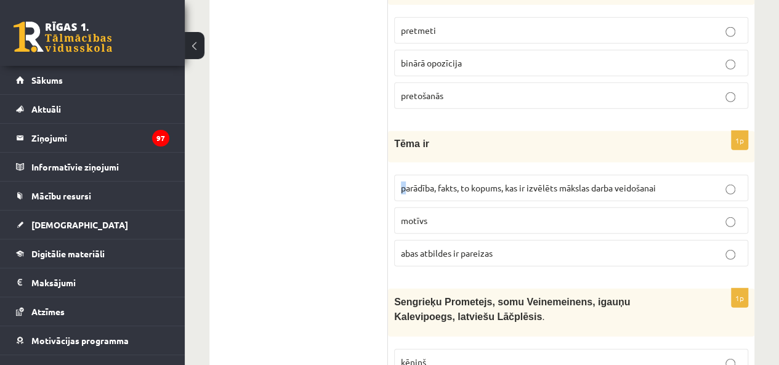
scroll to position [1724, 0]
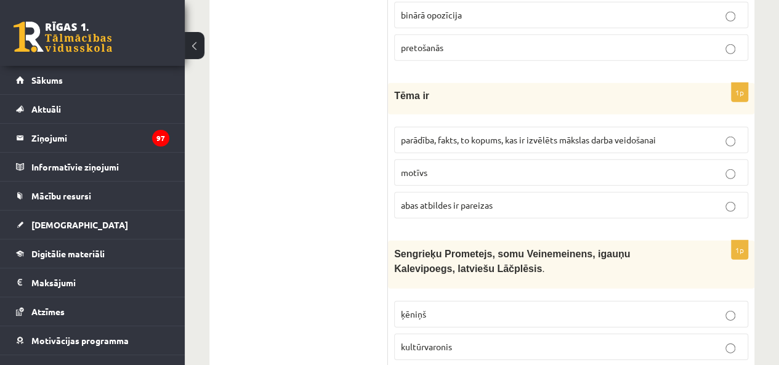
click at [458, 121] on fieldset "parādība, fakts, to kopums, kas ir izvēlēts mākslas darba veidošanai motīvs aba…" at bounding box center [571, 172] width 354 height 102
click at [453, 134] on span "parādība, fakts, to kopums, kas ir izvēlēts mākslas darba veidošanai" at bounding box center [528, 139] width 255 height 11
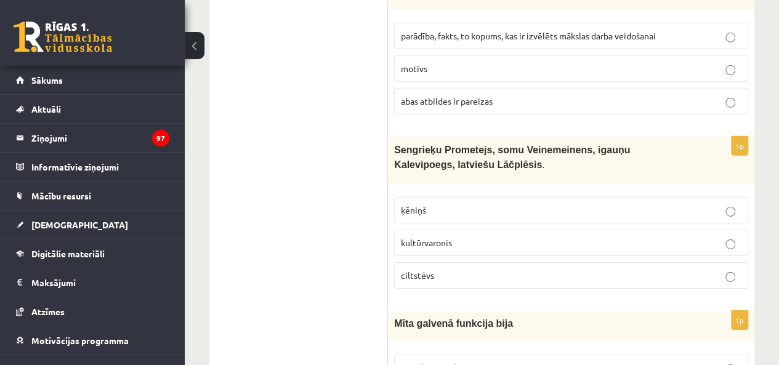
scroll to position [1908, 0]
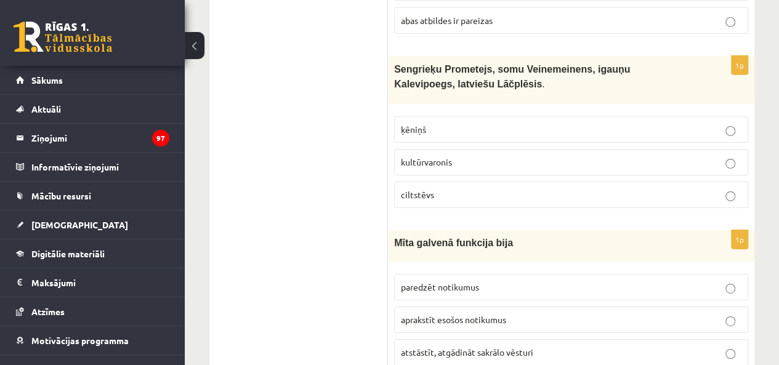
click at [481, 347] on span "atstāstīt, atgādināt sakrālo vēsturi" at bounding box center [467, 352] width 132 height 11
click at [411, 149] on label "kultūrvaronis" at bounding box center [571, 162] width 354 height 26
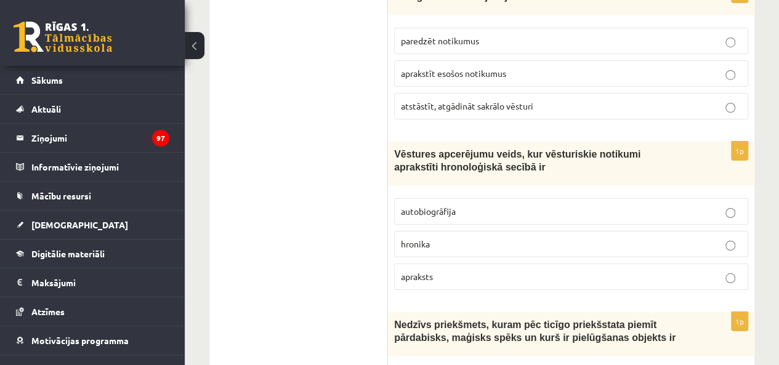
scroll to position [2216, 0]
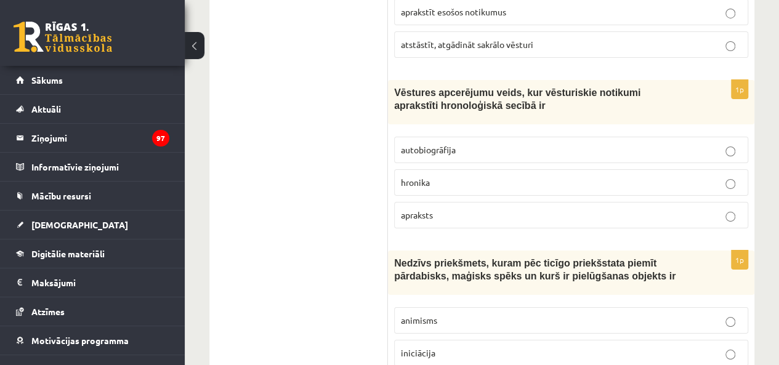
click at [450, 176] on p "hronika" at bounding box center [571, 182] width 340 height 13
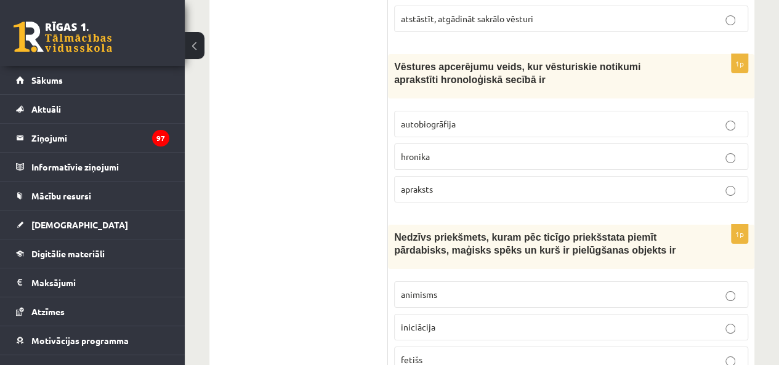
scroll to position [2278, 0]
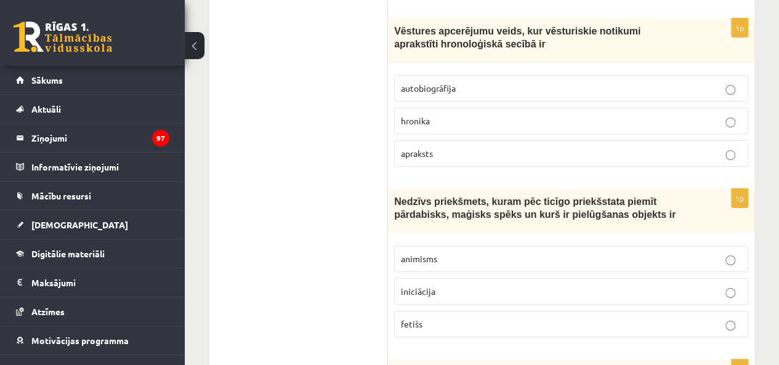
click at [449, 311] on label "fetišs" at bounding box center [571, 324] width 354 height 26
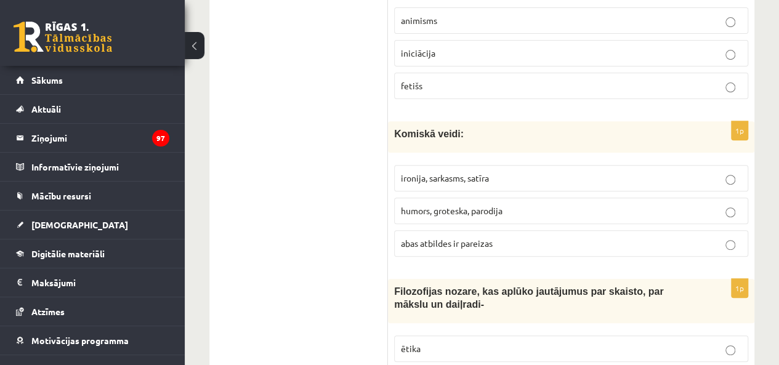
scroll to position [2524, 0]
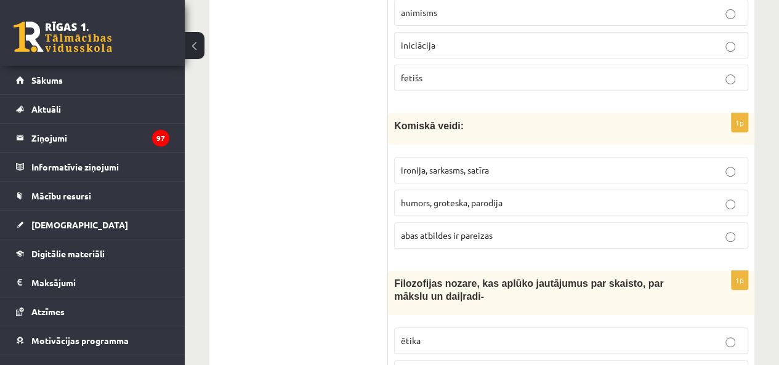
click at [448, 222] on label "abas atbildes ir pareizas" at bounding box center [571, 235] width 354 height 26
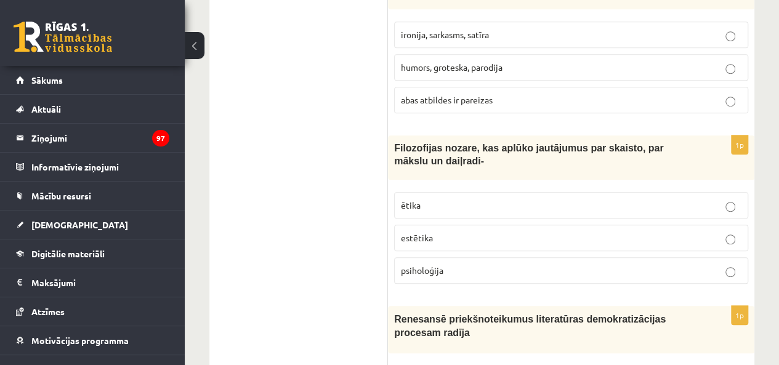
scroll to position [2708, 0]
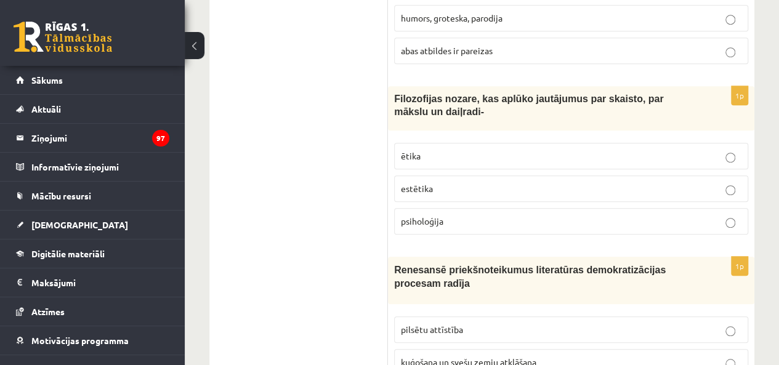
click at [435, 182] on p "estētika" at bounding box center [571, 188] width 340 height 13
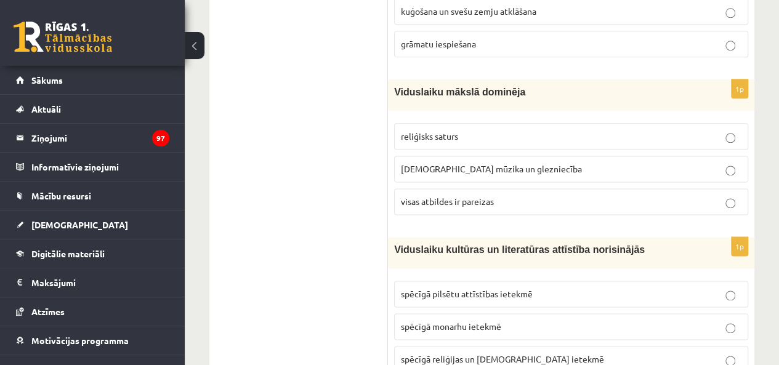
scroll to position [3078, 0]
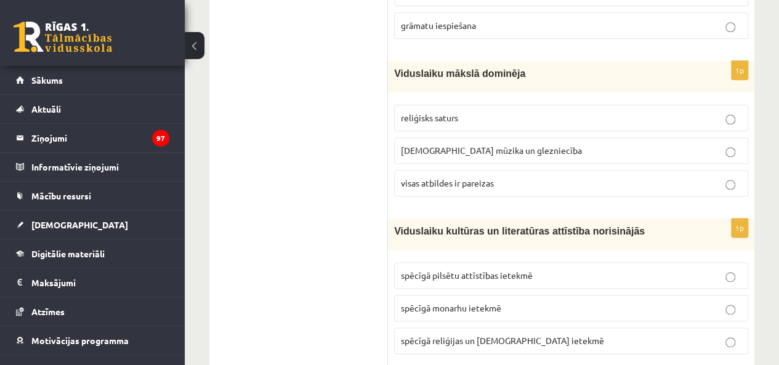
click at [460, 327] on label "spēcīgā reliģijas un baznīcas ietekmē" at bounding box center [571, 340] width 354 height 26
click at [440, 170] on label "visas atbildes ir pareizas" at bounding box center [571, 183] width 354 height 26
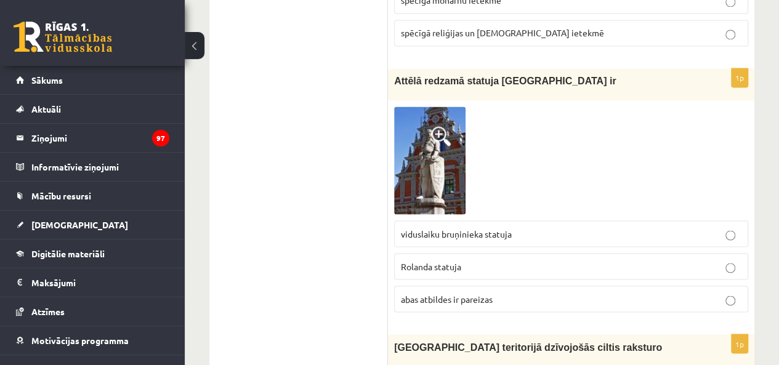
scroll to position [3447, 0]
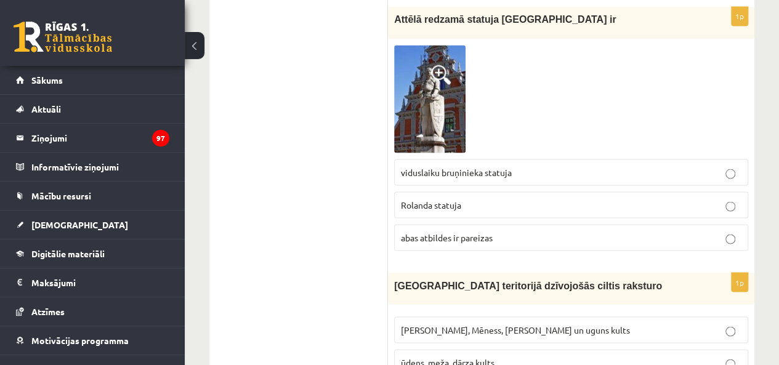
click at [465, 198] on p "Rolanda statuja" at bounding box center [571, 204] width 340 height 13
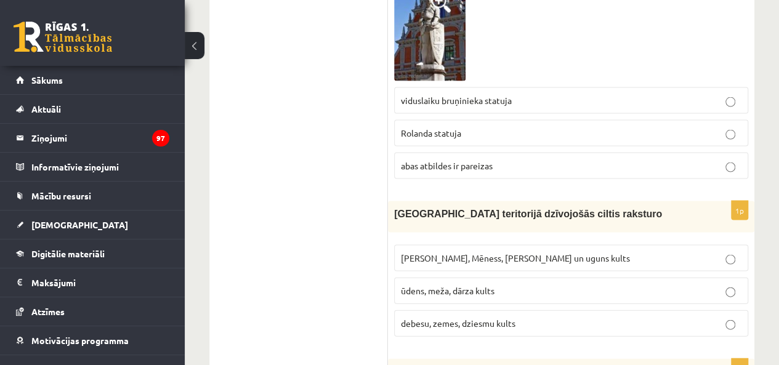
scroll to position [3570, 0]
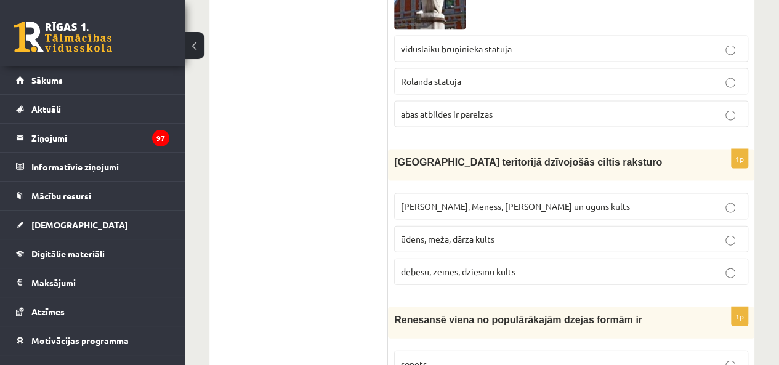
click at [591, 193] on label "Saules, Mēness, Pērkona un uguns kults" at bounding box center [571, 206] width 354 height 26
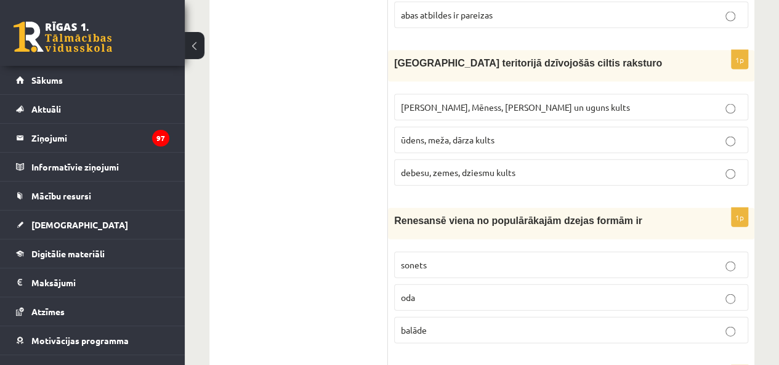
scroll to position [3755, 0]
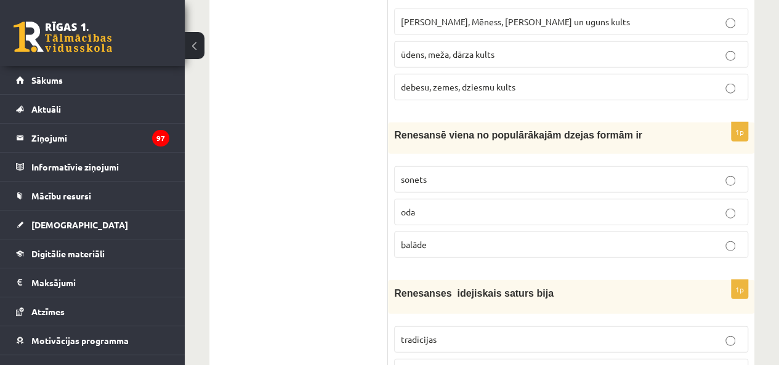
click at [476, 173] on p "sonets" at bounding box center [571, 179] width 340 height 13
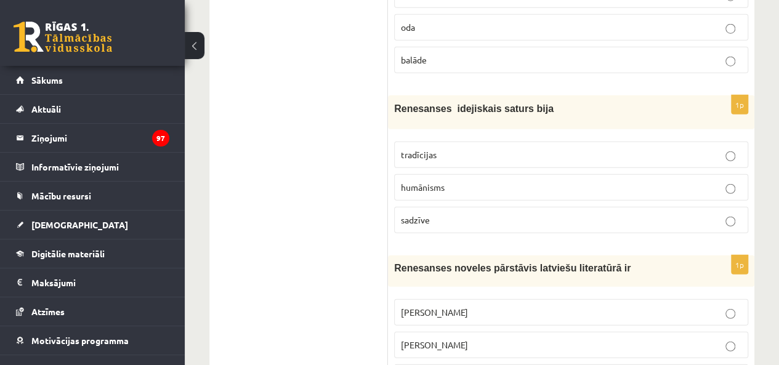
click at [511, 181] on p "humānisms" at bounding box center [571, 187] width 340 height 13
drag, startPoint x: 472, startPoint y: 280, endPoint x: 470, endPoint y: 286, distance: 6.4
click at [471, 293] on fieldset "Rūdolfs Blaumanis Kārlis Skalbe Jānis Ezeriņš" at bounding box center [571, 344] width 354 height 102
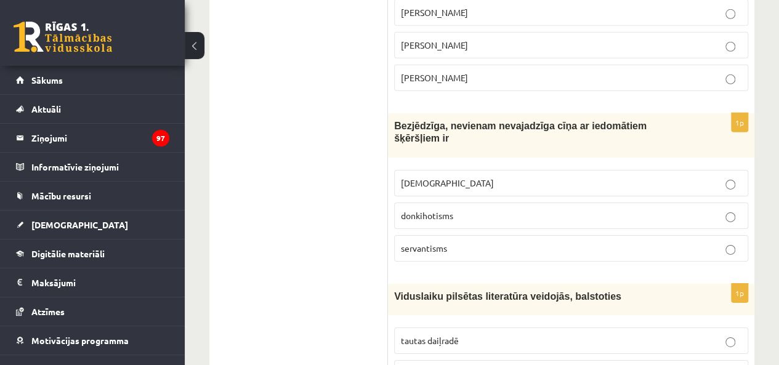
scroll to position [4247, 0]
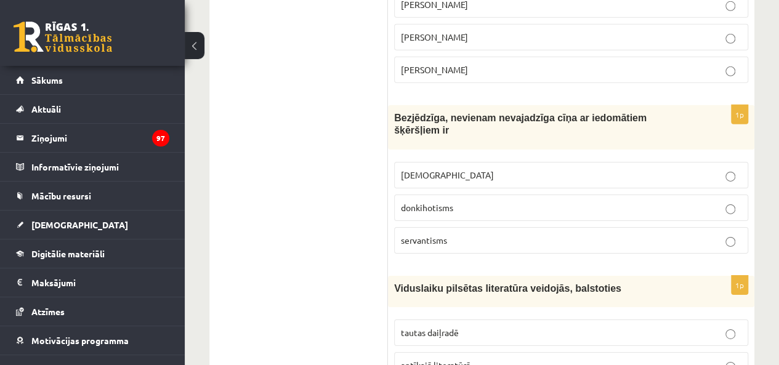
drag, startPoint x: 484, startPoint y: 82, endPoint x: 474, endPoint y: 94, distance: 16.2
click at [483, 169] on p "minhauzenisms" at bounding box center [571, 175] width 340 height 13
click at [467, 201] on p "donkihotisms" at bounding box center [571, 207] width 340 height 13
click at [466, 326] on p "tautas daiļradē" at bounding box center [571, 332] width 340 height 13
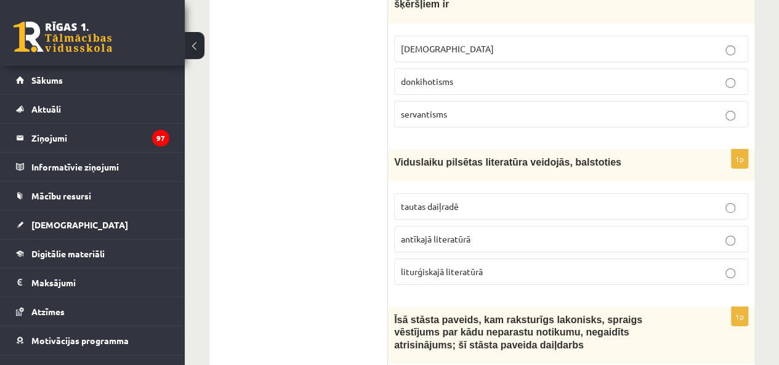
scroll to position [4494, 0]
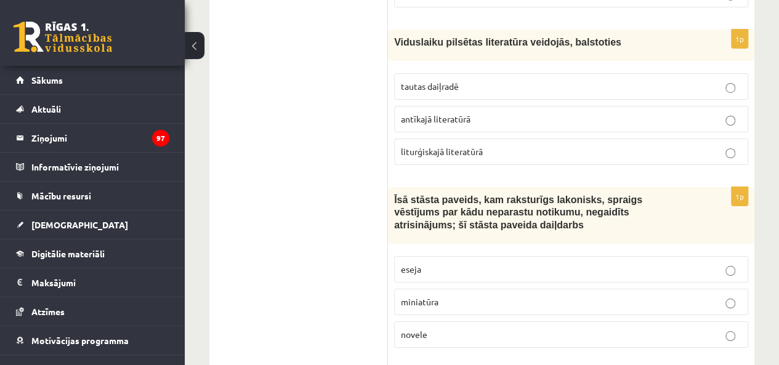
click at [423, 321] on label "novele" at bounding box center [571, 334] width 354 height 26
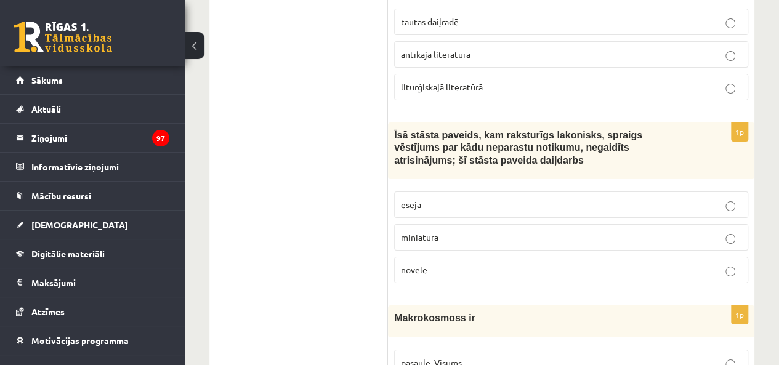
scroll to position [4617, 0]
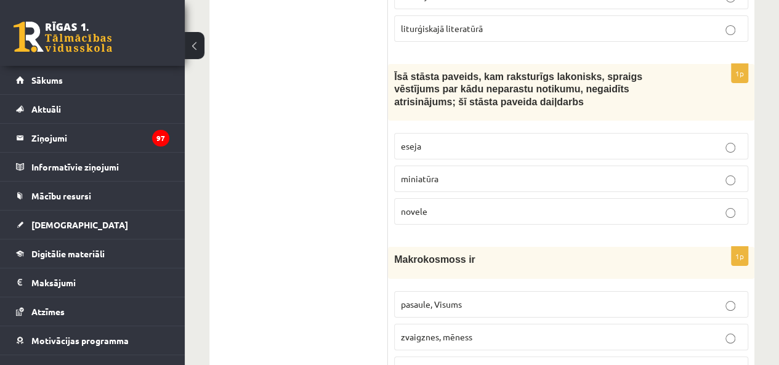
click at [428, 299] on span "pasaule, Visums" at bounding box center [431, 304] width 61 height 11
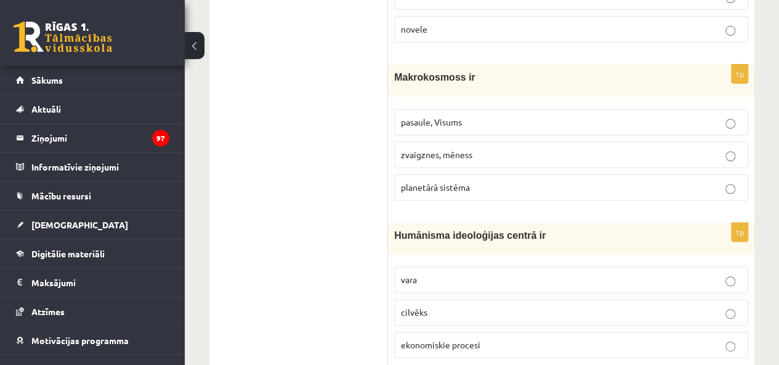
scroll to position [4863, 0]
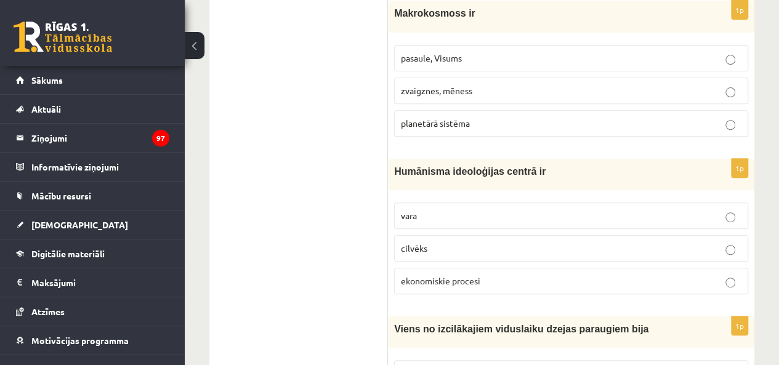
click at [468, 242] on p "cilvēks" at bounding box center [571, 248] width 340 height 13
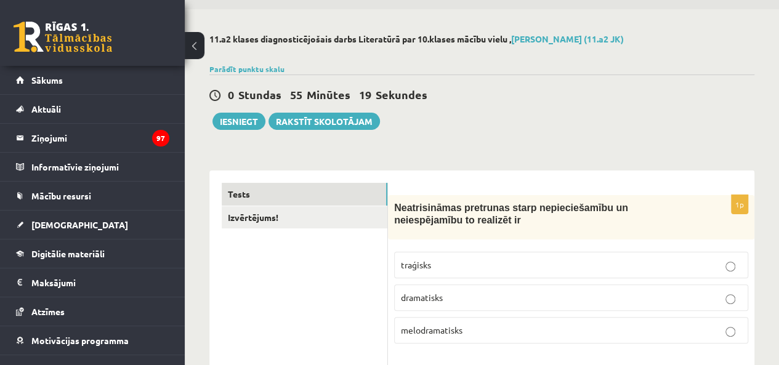
scroll to position [0, 0]
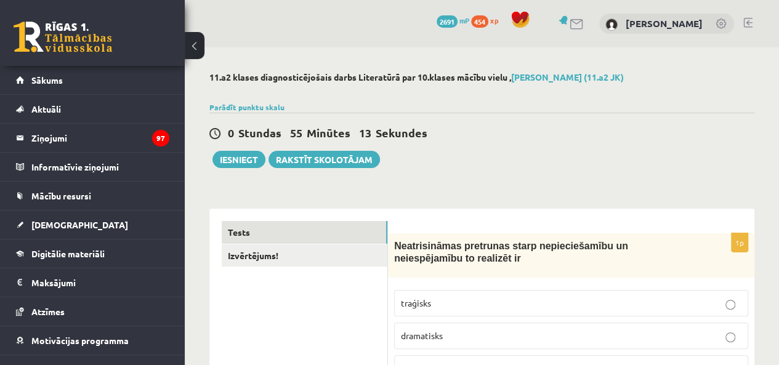
click at [287, 255] on link "Izvērtējums!" at bounding box center [305, 255] width 166 height 23
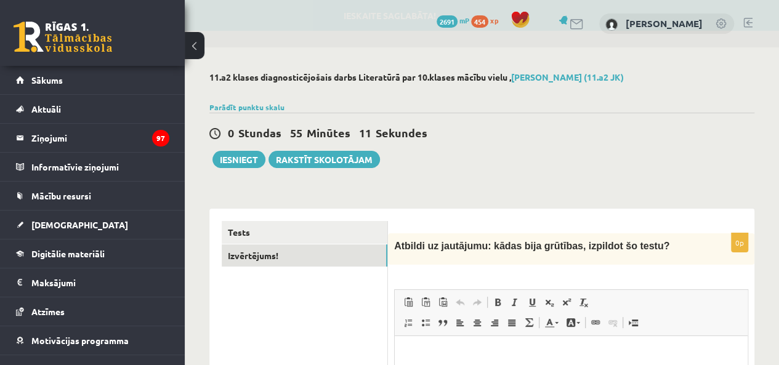
click at [298, 227] on link "Tests" at bounding box center [305, 232] width 166 height 23
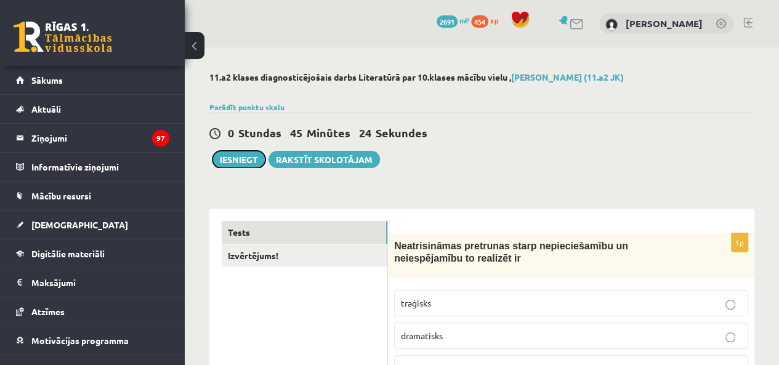
click at [222, 157] on button "Iesniegt" at bounding box center [238, 159] width 53 height 17
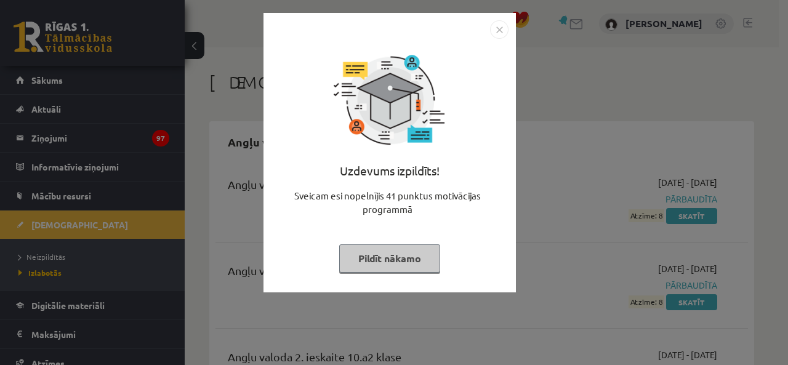
click at [420, 259] on button "Pildīt nākamo" at bounding box center [389, 258] width 101 height 28
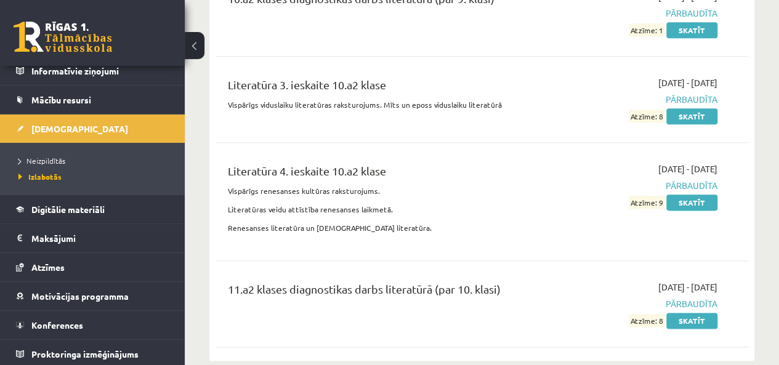
scroll to position [5355, 0]
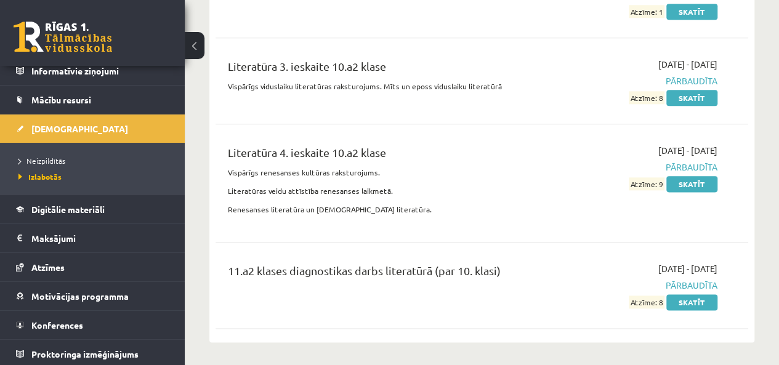
click at [699, 294] on link "Skatīt" at bounding box center [691, 302] width 51 height 16
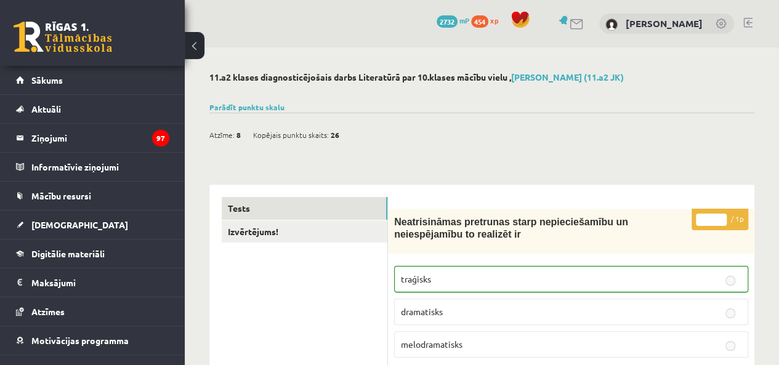
click at [270, 113] on div "Atzīme: 8 Kopējais punktu skaits: 26" at bounding box center [481, 128] width 545 height 31
click at [267, 109] on link "Parādīt punktu skalu" at bounding box center [246, 107] width 75 height 10
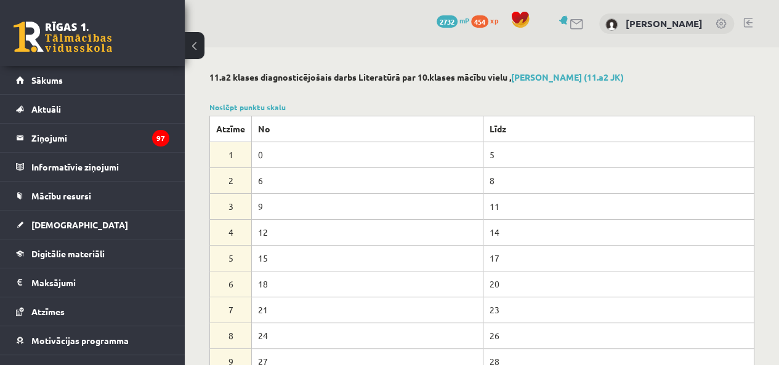
click at [248, 103] on link "Noslēpt punktu skalu" at bounding box center [247, 107] width 76 height 10
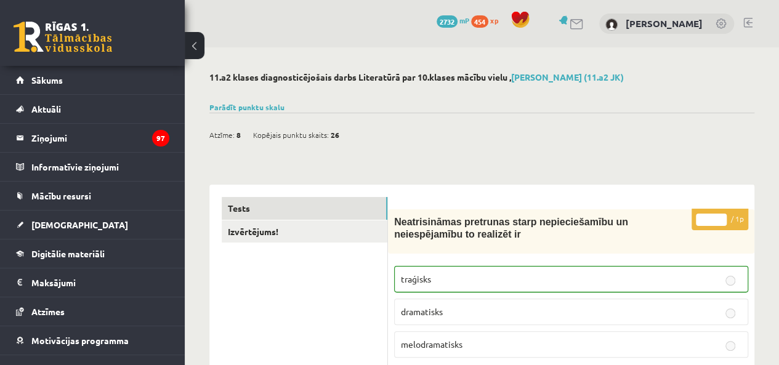
click at [247, 105] on link "Parādīt punktu skalu" at bounding box center [246, 107] width 75 height 10
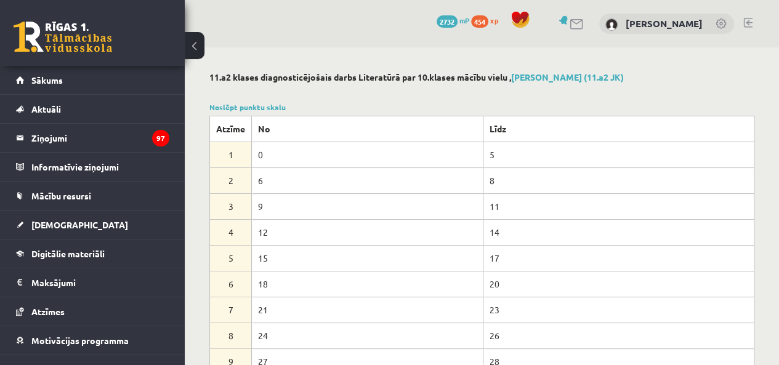
click at [265, 103] on div "Noslēpt punktu skalu Atzīme No Līdz 1 0 5 2 6 8 3 9 11 4 12 14 5 15 17 6 18 20 …" at bounding box center [481, 251] width 545 height 299
click at [263, 105] on link "Noslēpt punktu skalu" at bounding box center [247, 107] width 76 height 10
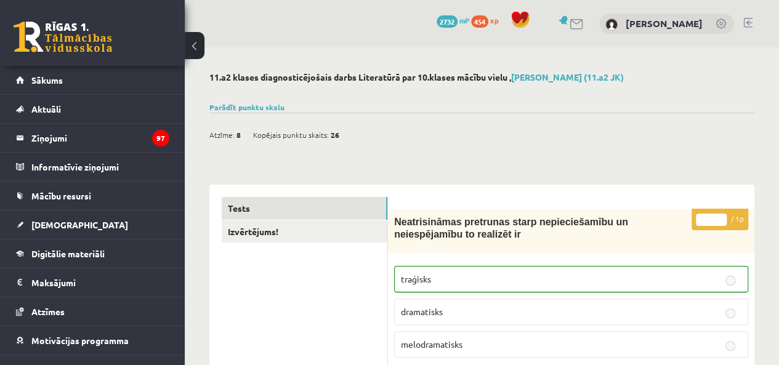
click at [50, 80] on span "Sākums" at bounding box center [46, 79] width 31 height 11
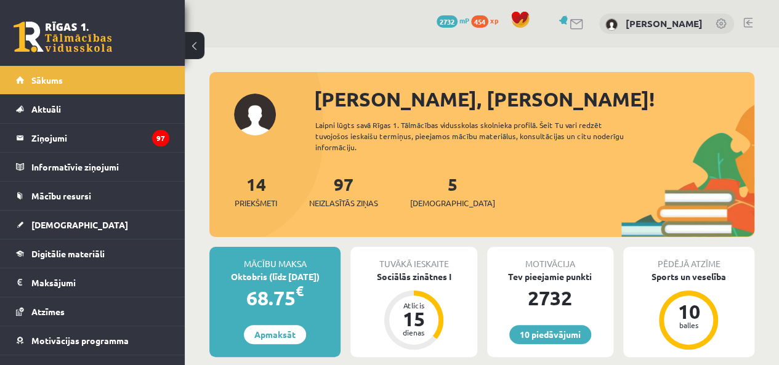
click at [423, 190] on div "5 [DEMOGRAPHIC_DATA]" at bounding box center [452, 190] width 85 height 38
click at [432, 187] on link "5 [DEMOGRAPHIC_DATA]" at bounding box center [452, 191] width 85 height 36
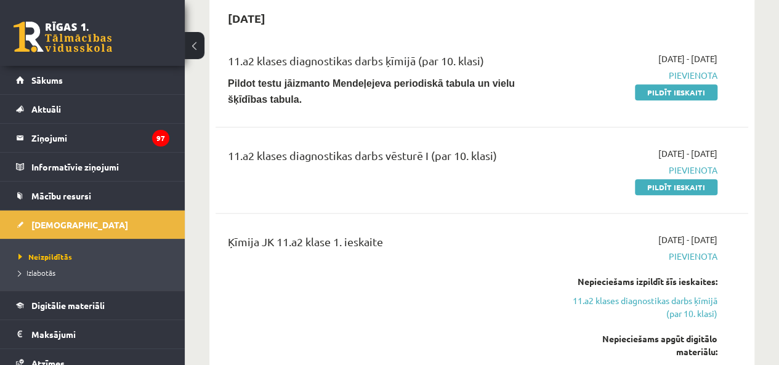
scroll to position [431, 0]
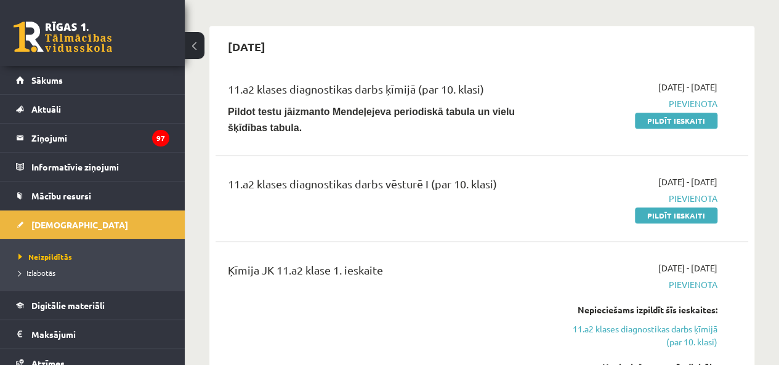
click at [499, 185] on div "11.a2 klases diagnostikas darbs vēsturē I (par 10. klasi)" at bounding box center [388, 186] width 320 height 23
click at [699, 207] on link "Pildīt ieskaiti" at bounding box center [676, 215] width 82 height 16
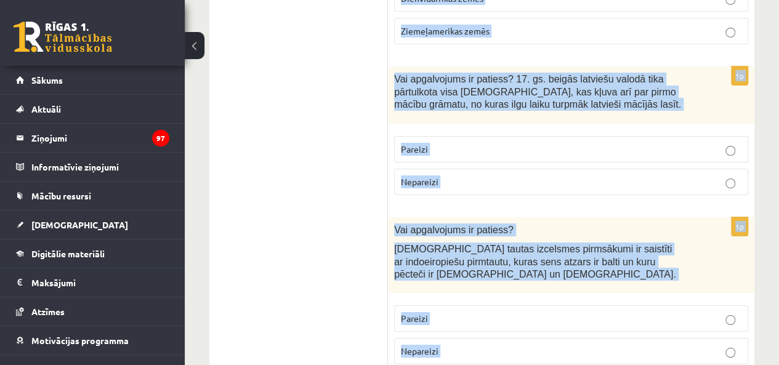
scroll to position [4484, 0]
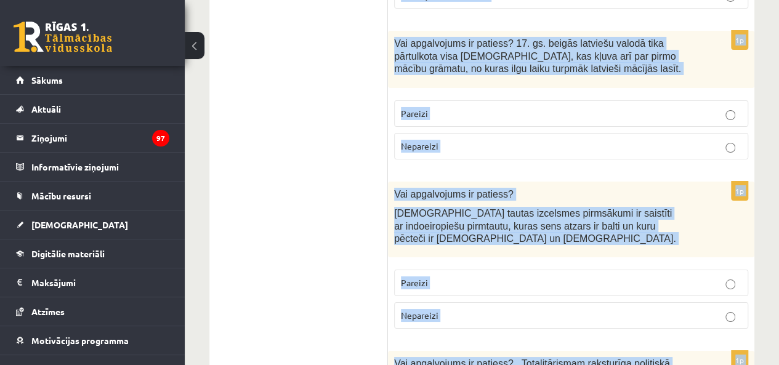
drag, startPoint x: 393, startPoint y: 121, endPoint x: 558, endPoint y: 349, distance: 280.9
copy form "Izvēlies pareizo jēdziena skaidrojumu! „Prasmīgais cilvēks” jeb Australopiteks …"
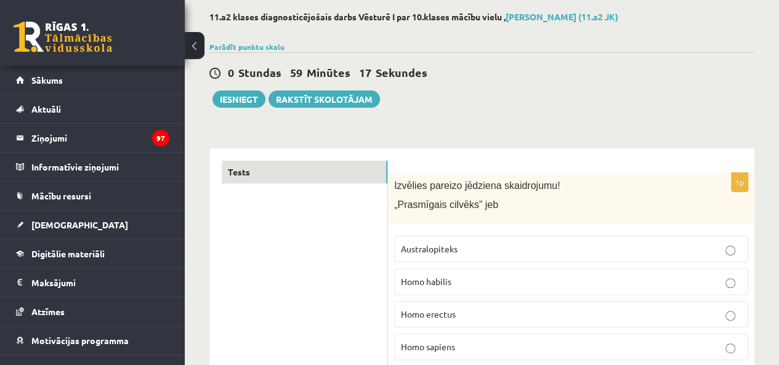
scroll to position [185, 0]
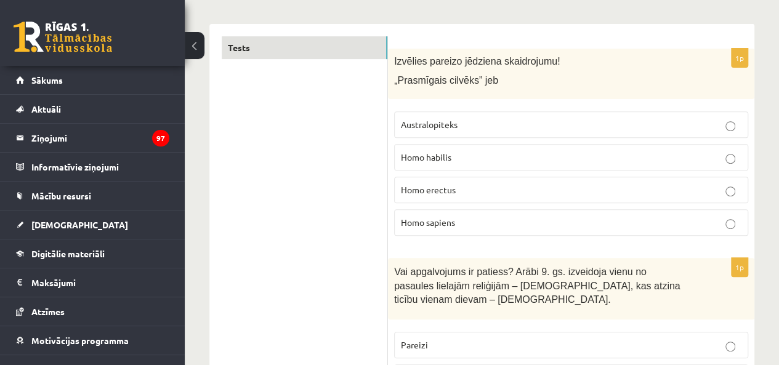
click at [446, 166] on label "Homo habilis" at bounding box center [571, 157] width 354 height 26
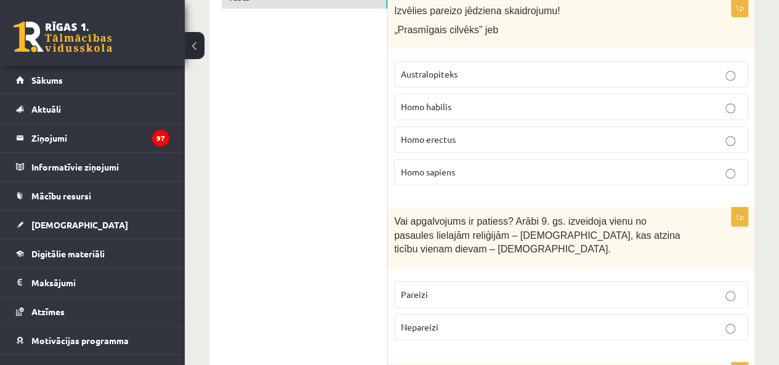
scroll to position [369, 0]
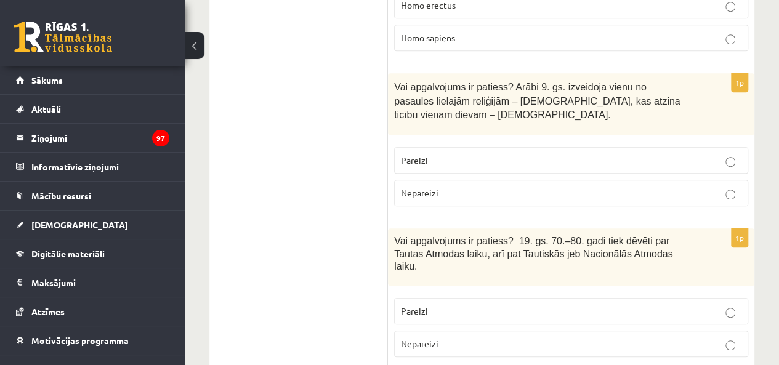
click at [413, 141] on fieldset "Pareizi Nepareizi" at bounding box center [571, 175] width 354 height 69
click at [411, 155] on span "Pareizi" at bounding box center [414, 160] width 27 height 11
click at [447, 298] on label "Pareizi" at bounding box center [571, 311] width 354 height 26
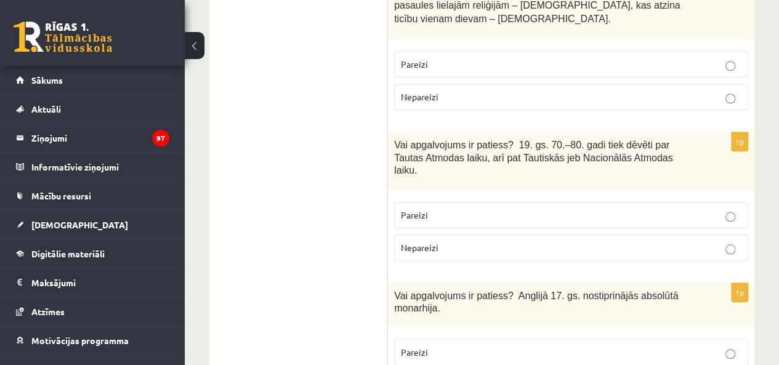
scroll to position [616, 0]
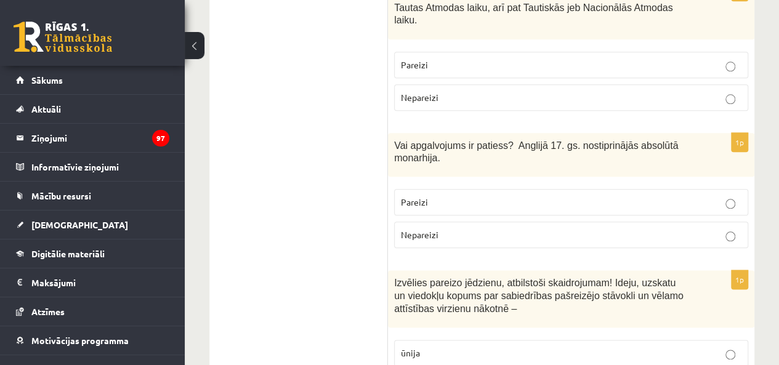
drag, startPoint x: 456, startPoint y: 187, endPoint x: 456, endPoint y: 198, distance: 10.5
click at [456, 193] on fieldset "Pareizi Nepareizi" at bounding box center [571, 217] width 354 height 69
click at [456, 228] on p "Nepareizi" at bounding box center [571, 234] width 340 height 13
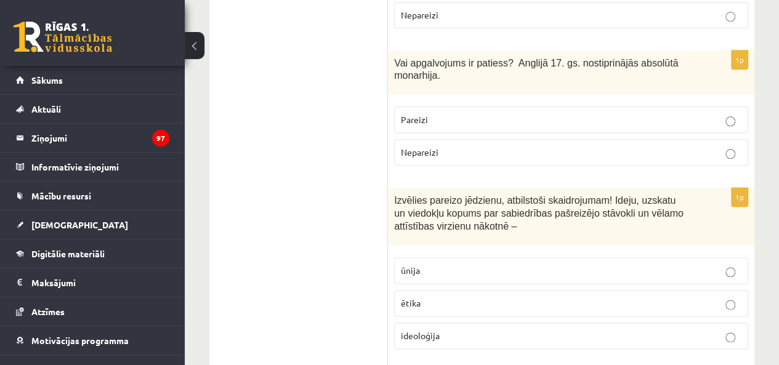
scroll to position [739, 0]
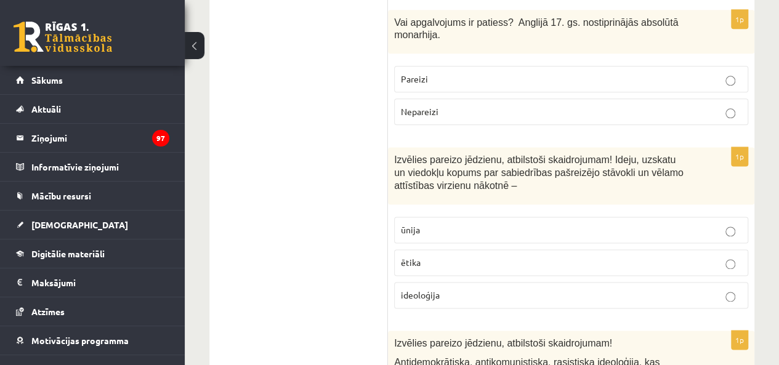
click at [435, 289] on p "ideoloģija" at bounding box center [571, 295] width 340 height 13
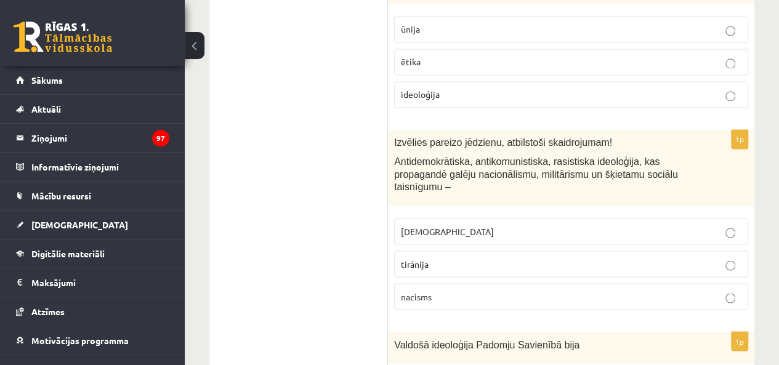
scroll to position [985, 0]
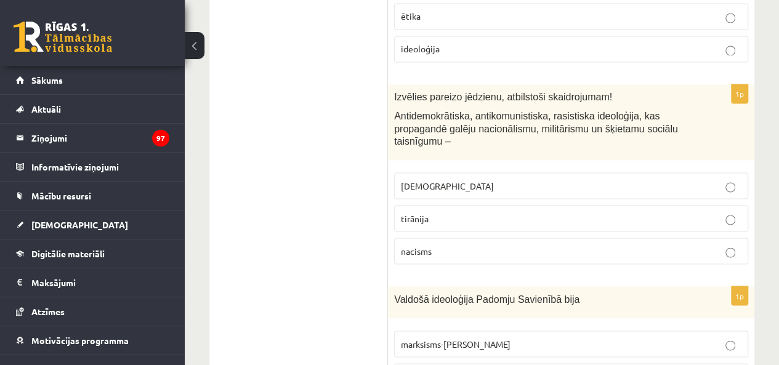
click at [436, 179] on p "fašisms" at bounding box center [571, 185] width 340 height 13
click at [465, 338] on span "marksisms-ļeņinisms" at bounding box center [456, 343] width 110 height 11
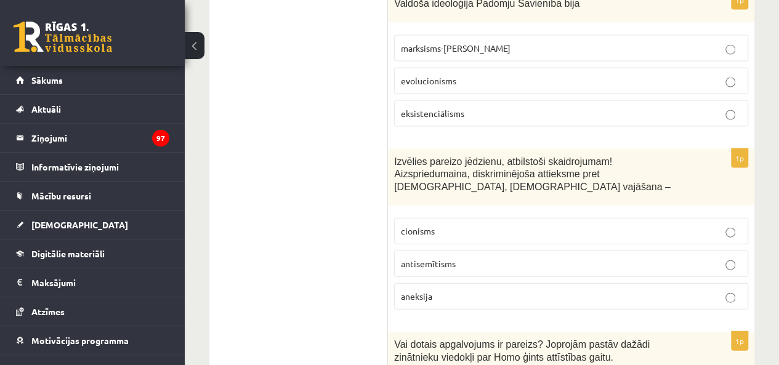
scroll to position [1354, 0]
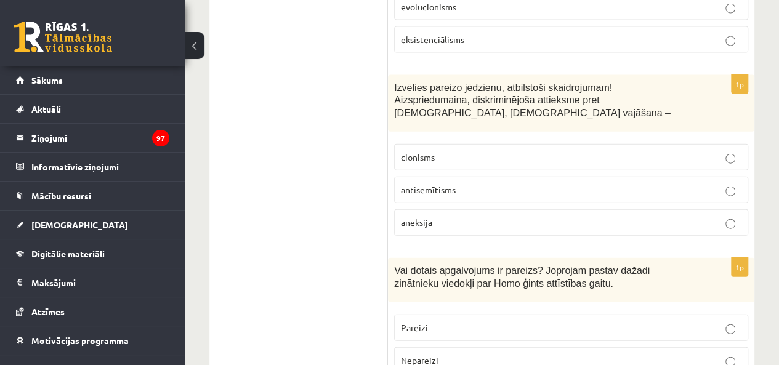
click at [440, 184] on span "antisemītisms" at bounding box center [428, 189] width 55 height 11
click at [435, 321] on p "Pareizi" at bounding box center [571, 327] width 340 height 13
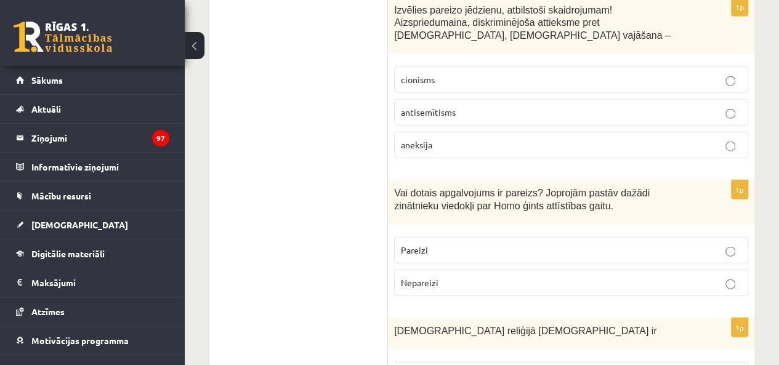
scroll to position [1539, 0]
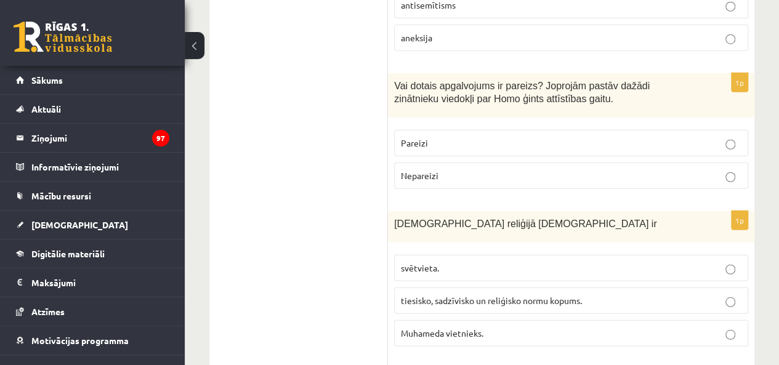
click at [462, 295] on span "tiesisko, sadzīvisko un reliģisko normu kopums." at bounding box center [491, 300] width 181 height 11
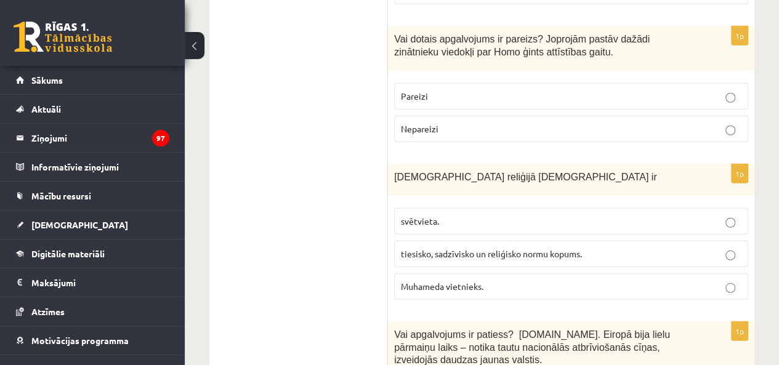
scroll to position [1662, 0]
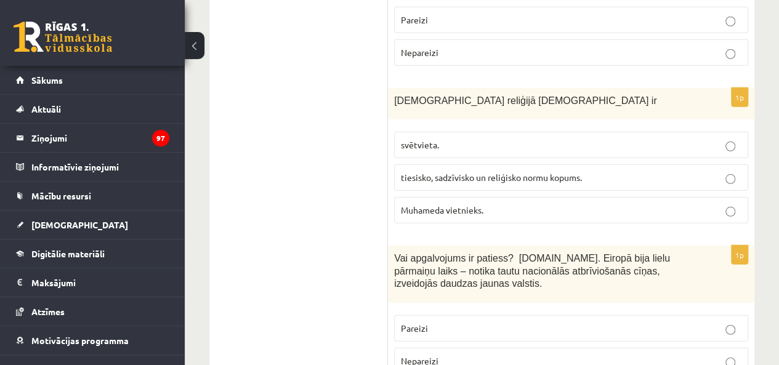
click at [461, 322] on p "Pareizi" at bounding box center [571, 328] width 340 height 13
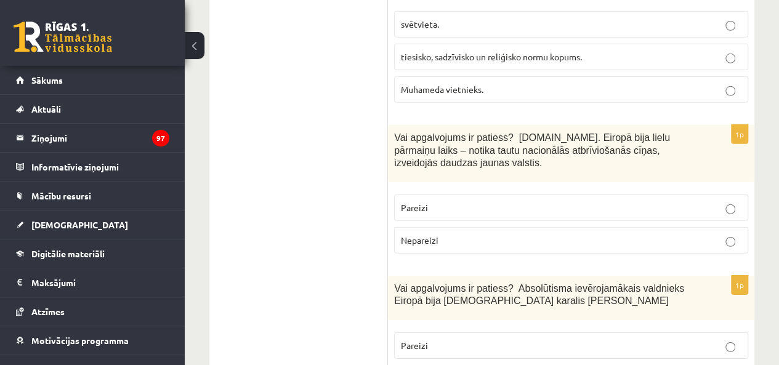
scroll to position [1847, 0]
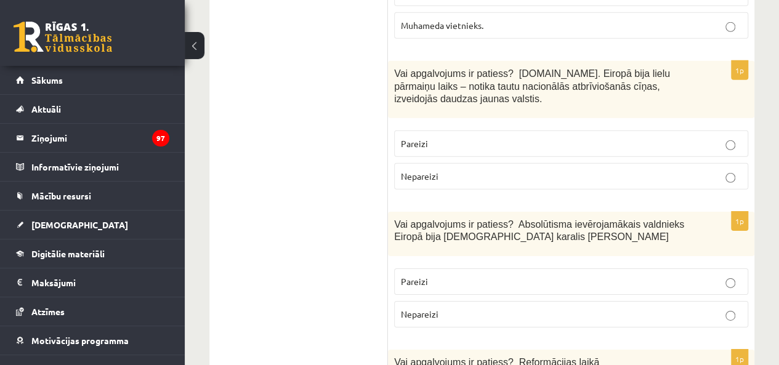
click at [483, 268] on label "Pareizi" at bounding box center [571, 281] width 354 height 26
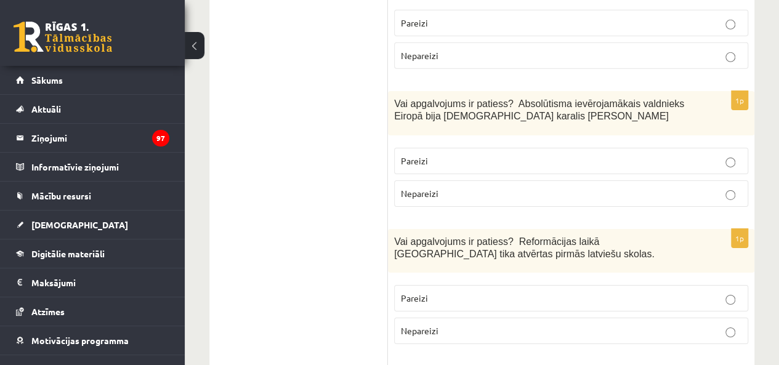
scroll to position [1970, 0]
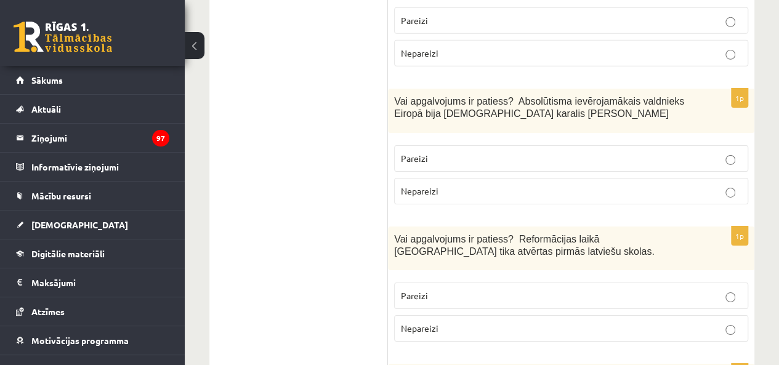
click at [451, 283] on label "Pareizi" at bounding box center [571, 296] width 354 height 26
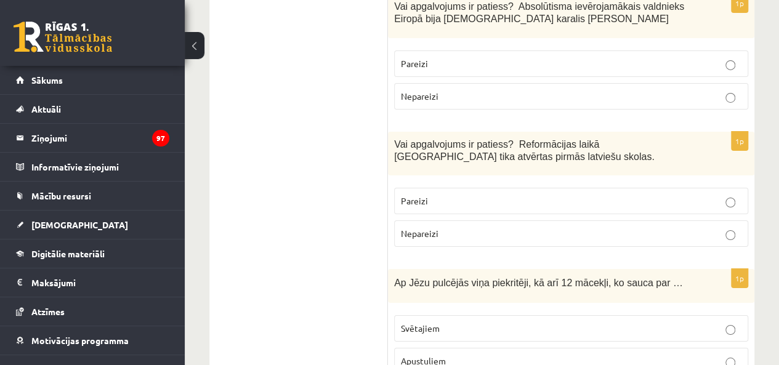
scroll to position [2154, 0]
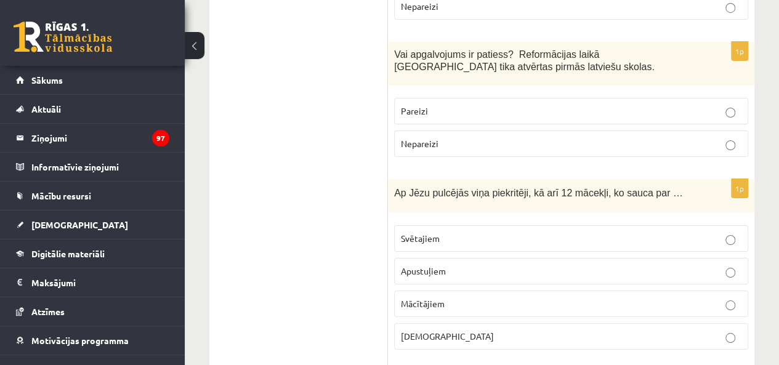
click at [443, 265] on p "Apustuļiem" at bounding box center [571, 271] width 340 height 13
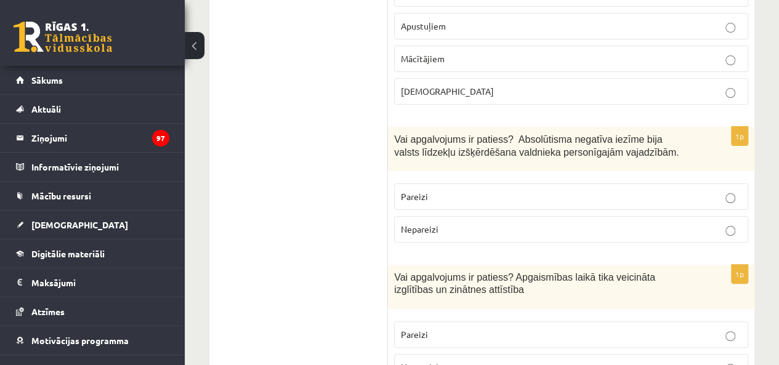
scroll to position [2401, 0]
click at [505, 189] on p "Pareizi" at bounding box center [571, 195] width 340 height 13
click at [448, 327] on p "Pareizi" at bounding box center [571, 333] width 340 height 13
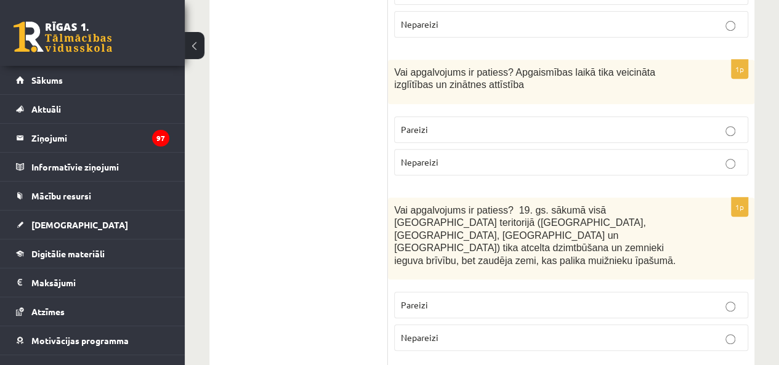
scroll to position [2647, 0]
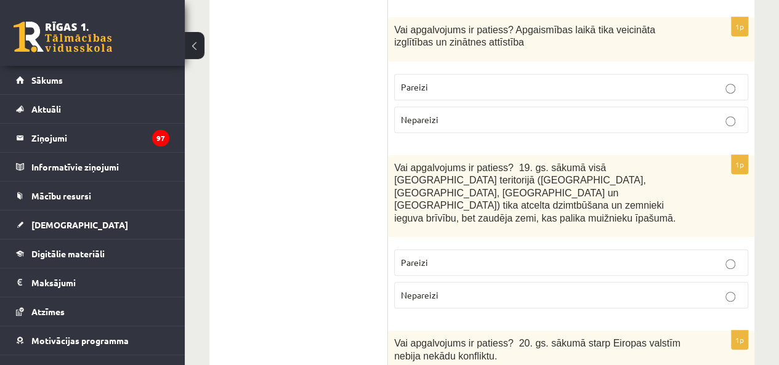
click at [456, 289] on p "Nepareizi" at bounding box center [571, 295] width 340 height 13
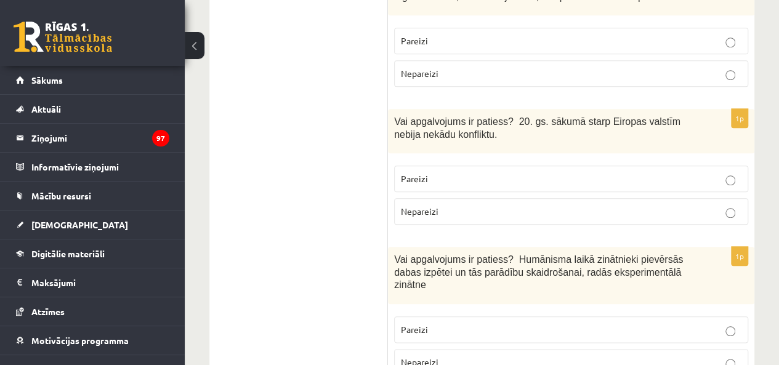
scroll to position [2893, 0]
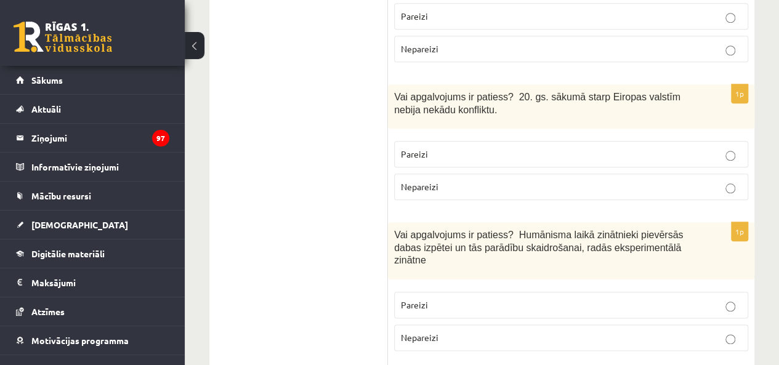
click at [481, 299] on p "Pareizi" at bounding box center [571, 305] width 340 height 13
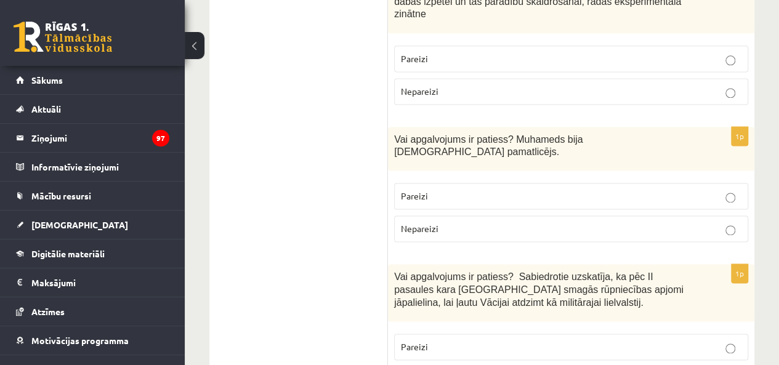
scroll to position [3201, 0]
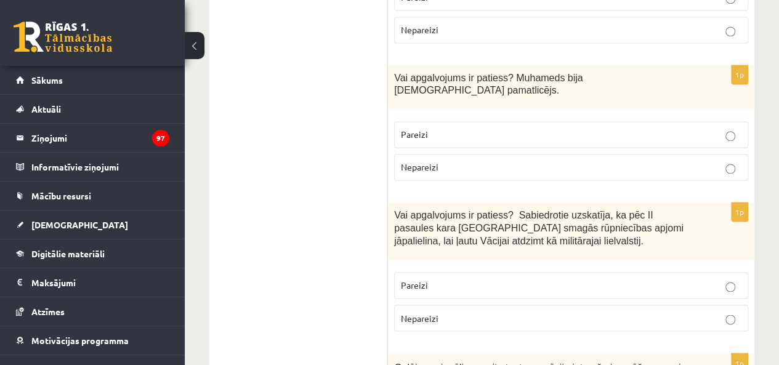
click at [457, 311] on p "Nepareizi" at bounding box center [571, 317] width 340 height 13
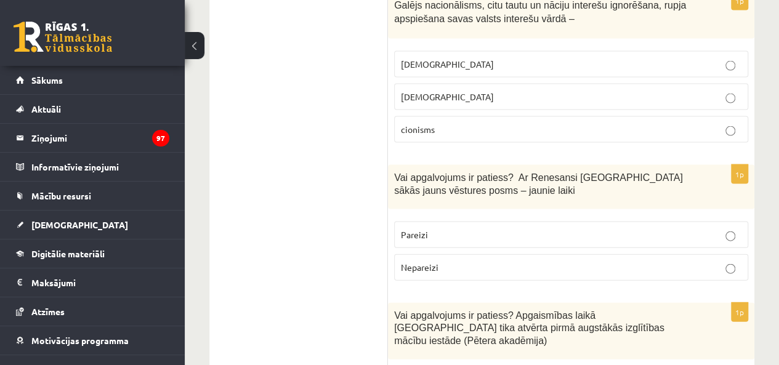
scroll to position [3570, 0]
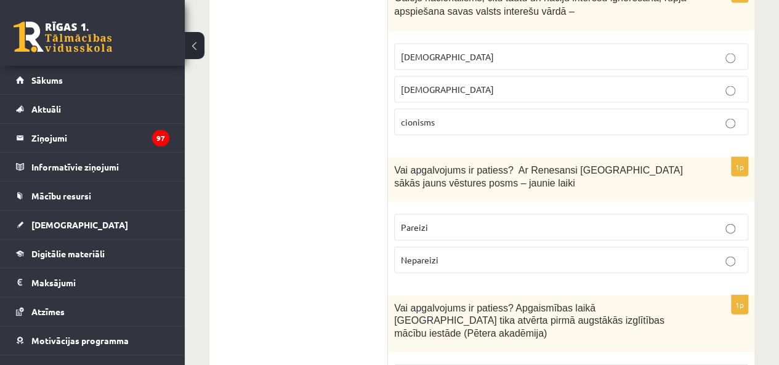
click at [442, 221] on p "Pareizi" at bounding box center [571, 227] width 340 height 13
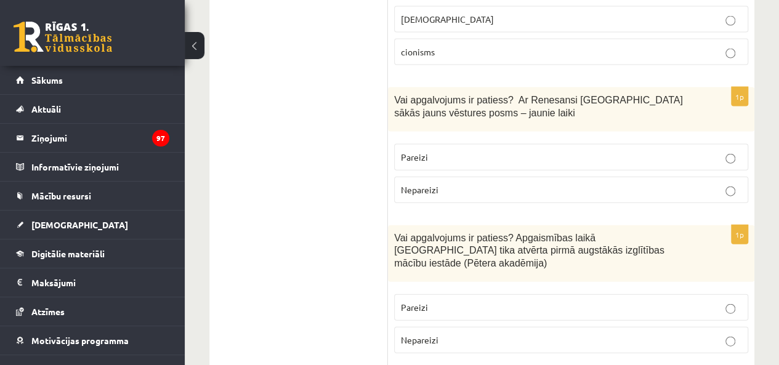
scroll to position [3755, 0]
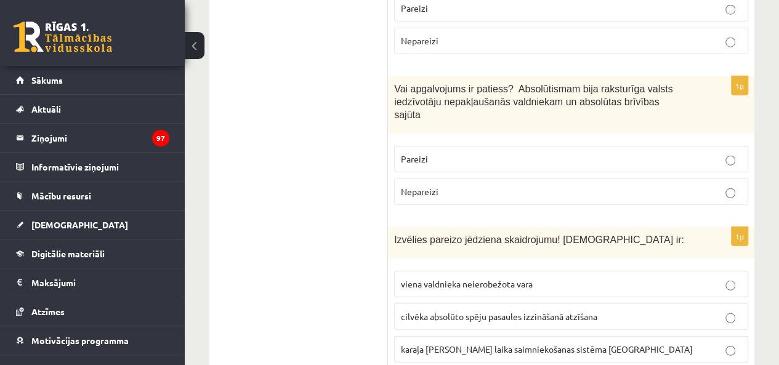
click at [478, 278] on span "viena valdnieka neierobežota vara" at bounding box center [467, 283] width 132 height 11
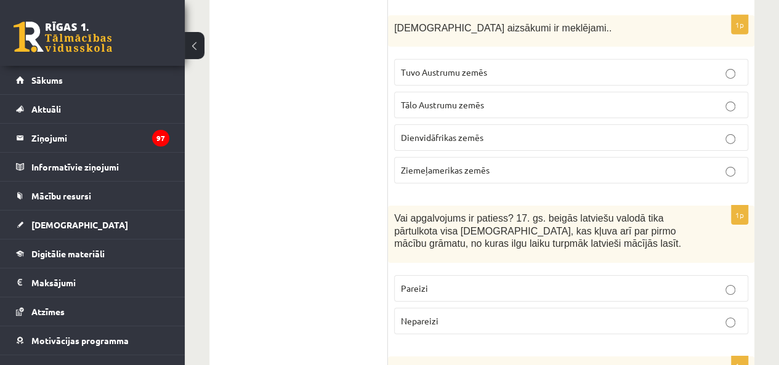
scroll to position [4370, 0]
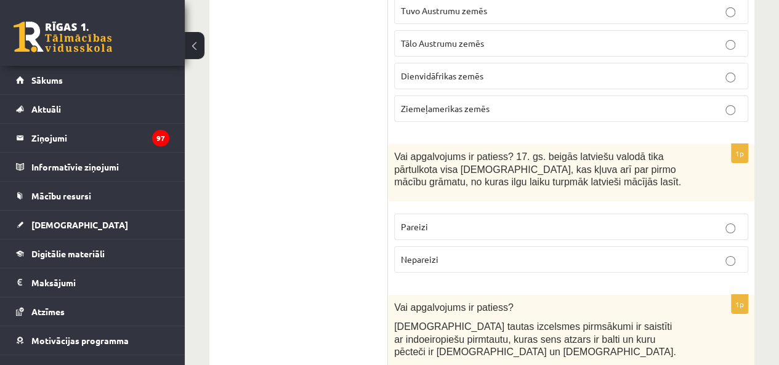
click at [468, 253] on p "Nepareizi" at bounding box center [571, 259] width 340 height 13
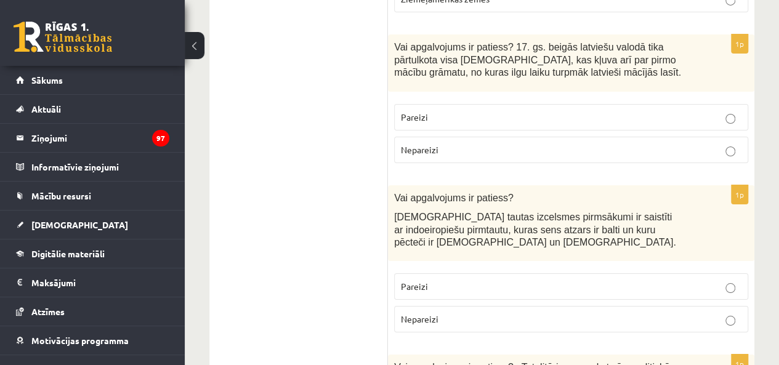
scroll to position [4484, 0]
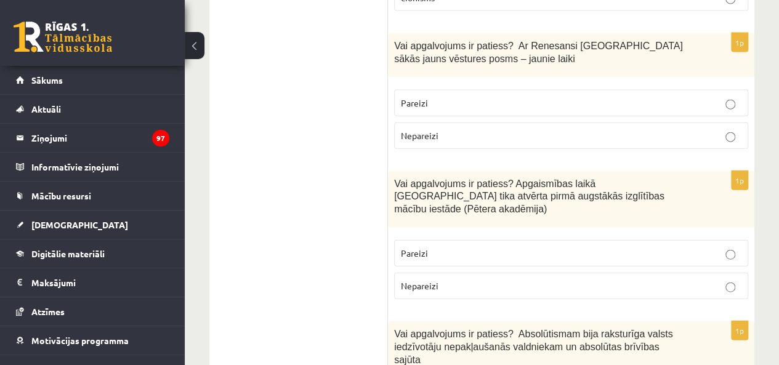
scroll to position [4223, 0]
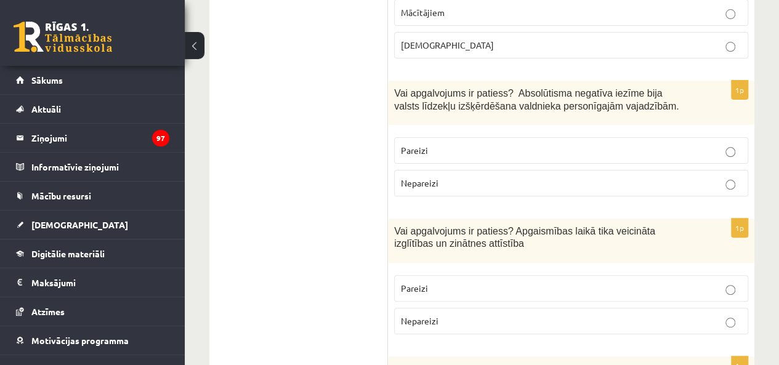
scroll to position [0, 0]
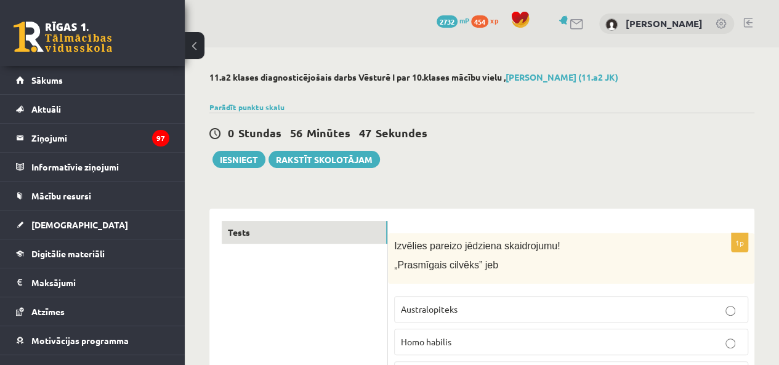
click at [252, 102] on link "Parādīt punktu skalu" at bounding box center [246, 107] width 75 height 10
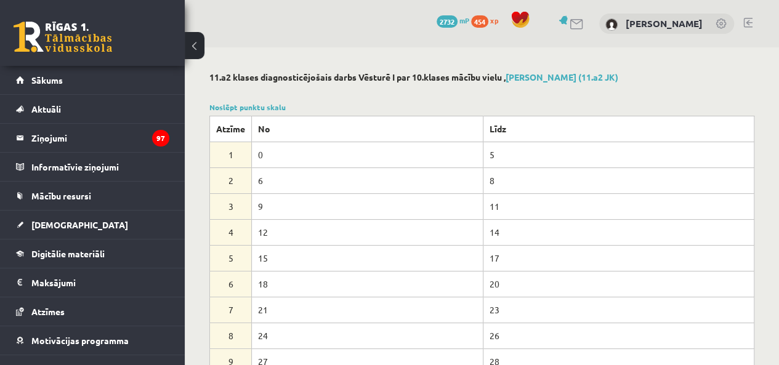
click at [465, 113] on div "Noslēpt punktu skalu Atzīme No Līdz 1 0 5 2 6 8 3 9 11 4 12 14 5 15 17 6 18 20 …" at bounding box center [481, 251] width 545 height 299
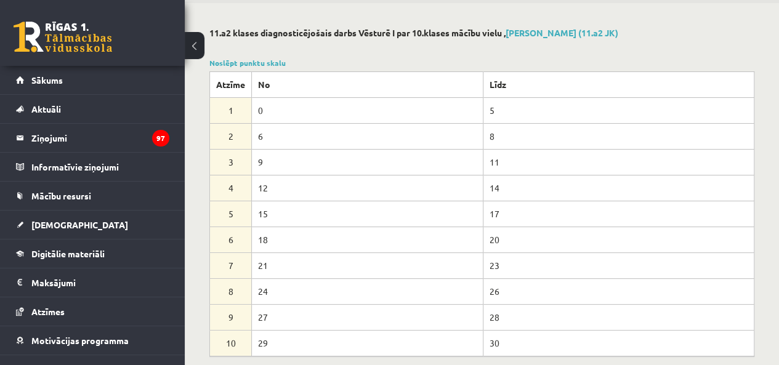
scroll to position [62, 0]
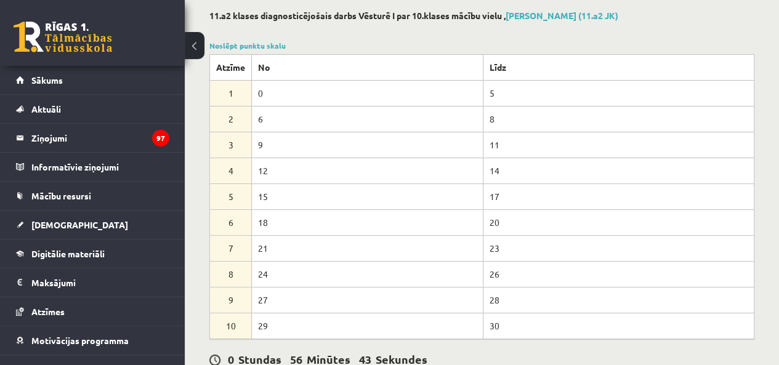
click at [235, 42] on link "Noslēpt punktu skalu" at bounding box center [247, 46] width 76 height 10
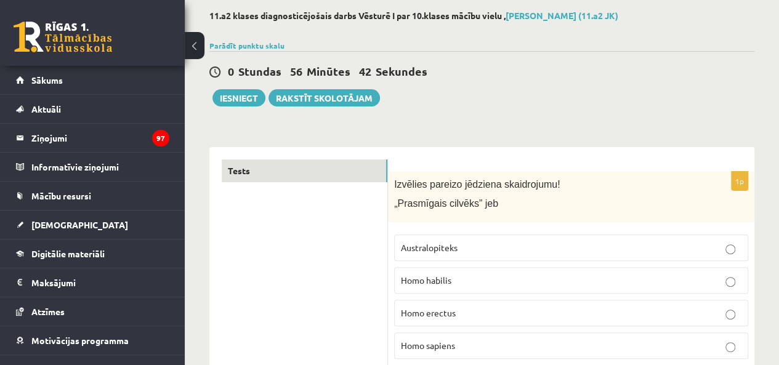
drag, startPoint x: 661, startPoint y: 100, endPoint x: 635, endPoint y: 94, distance: 26.6
click at [656, 98] on div "0 Stundas 56 Minūtes 42 Sekundes Ieskaite saglabāta! Iesniegt Rakstīt skolotājam" at bounding box center [481, 78] width 545 height 55
click at [243, 97] on button "Iesniegt" at bounding box center [238, 97] width 53 height 17
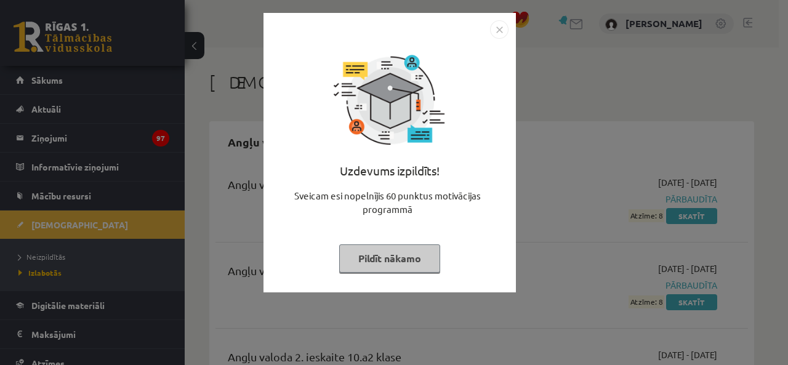
click at [403, 265] on button "Pildīt nākamo" at bounding box center [389, 258] width 101 height 28
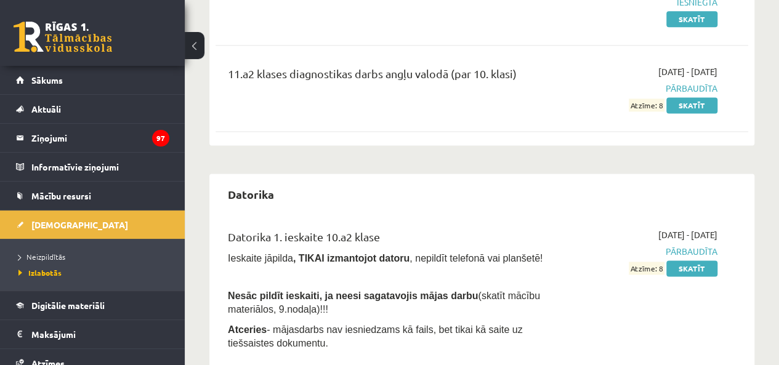
scroll to position [492, 0]
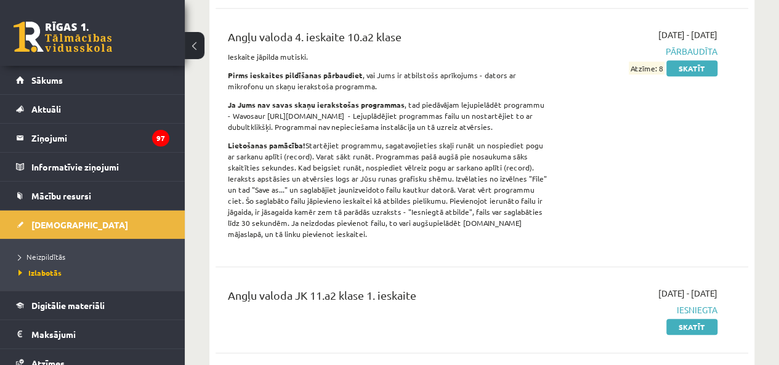
click at [59, 259] on span "Neizpildītās" at bounding box center [41, 257] width 47 height 10
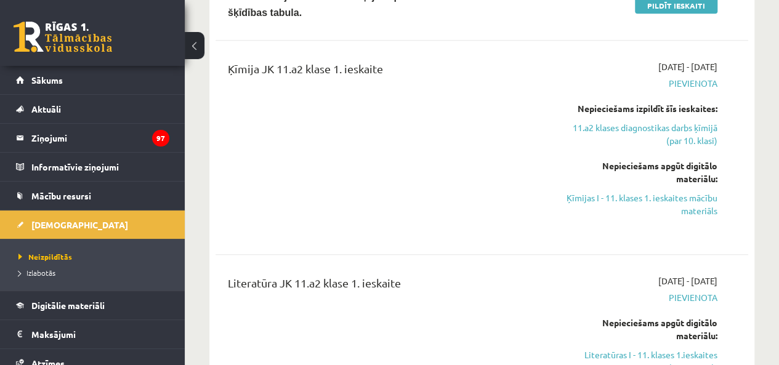
scroll to position [492, 0]
